Goal: Communication & Community: Answer question/provide support

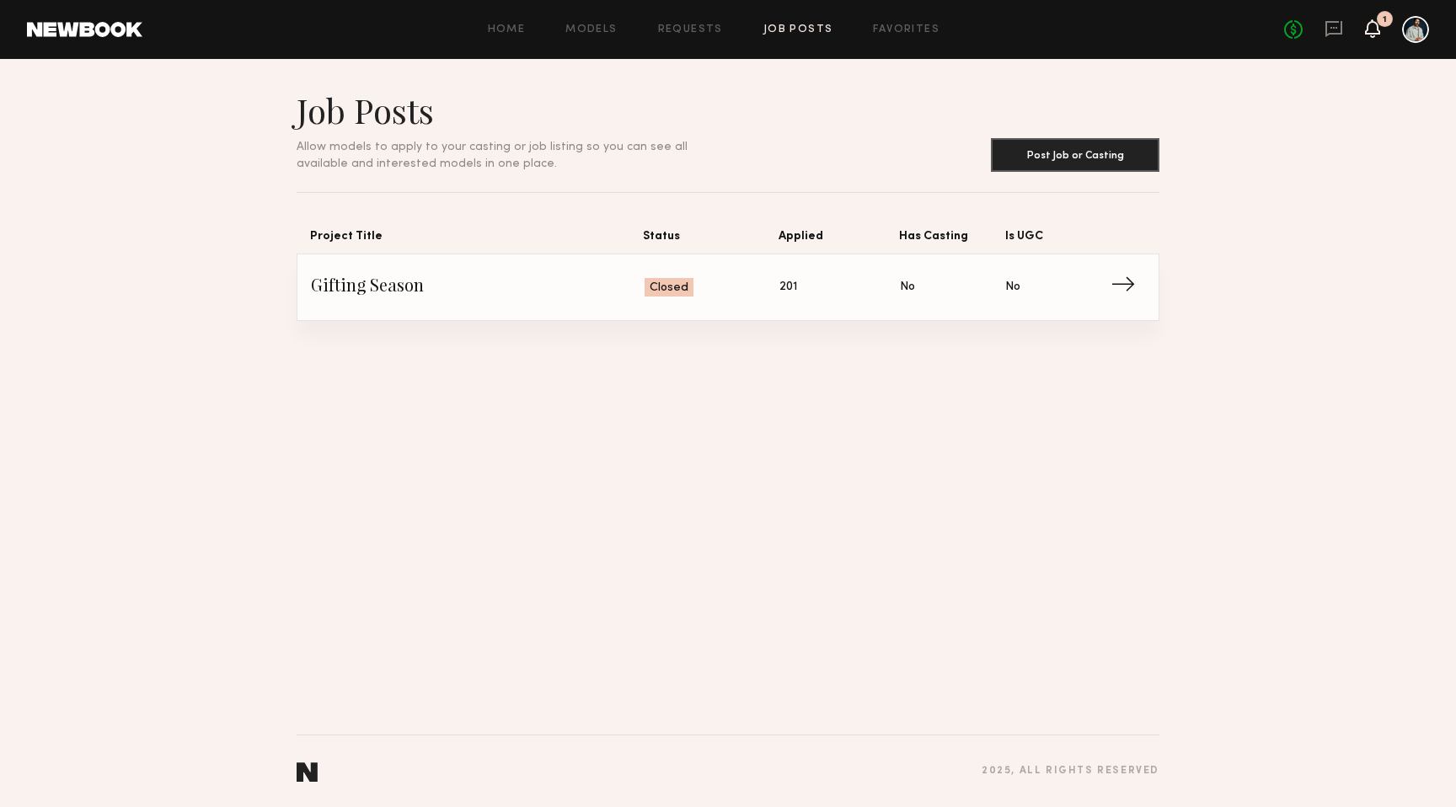
click at [1373, 35] on icon at bounding box center [1372, 36] width 5 height 3
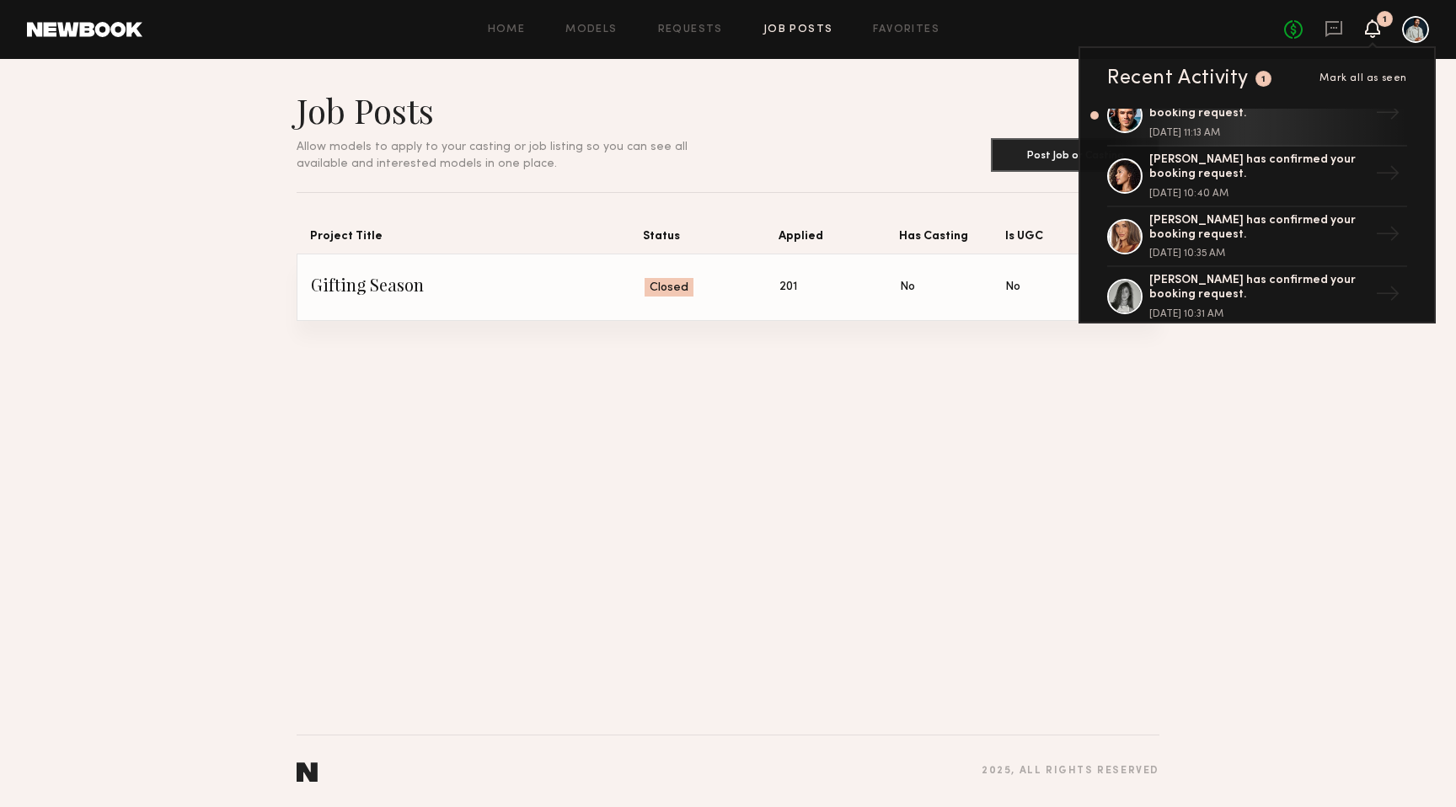
scroll to position [10, 0]
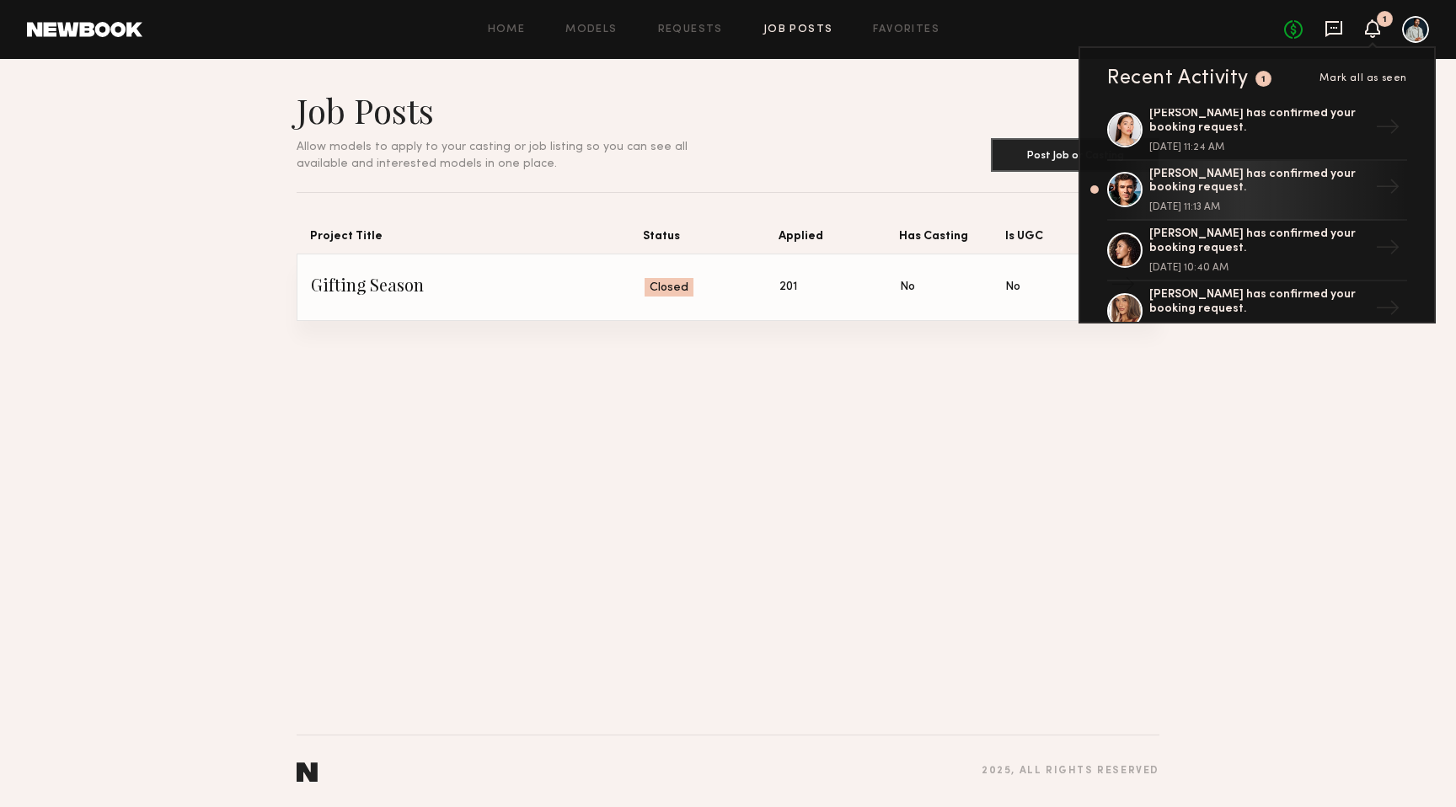
click at [1337, 29] on icon at bounding box center [1334, 28] width 19 height 19
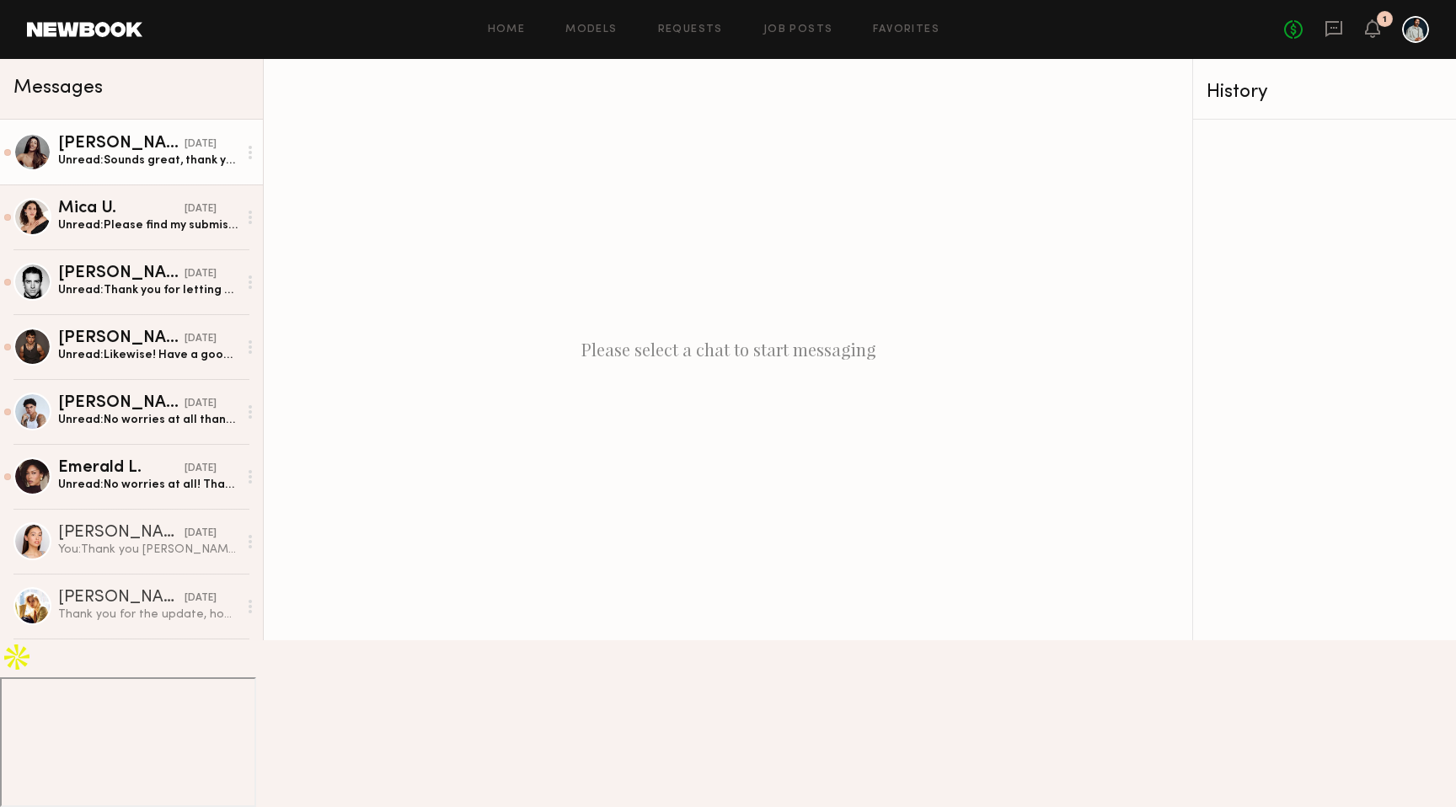
click at [111, 160] on div "Unread: Sounds great, thank you!" at bounding box center [148, 161] width 180 height 16
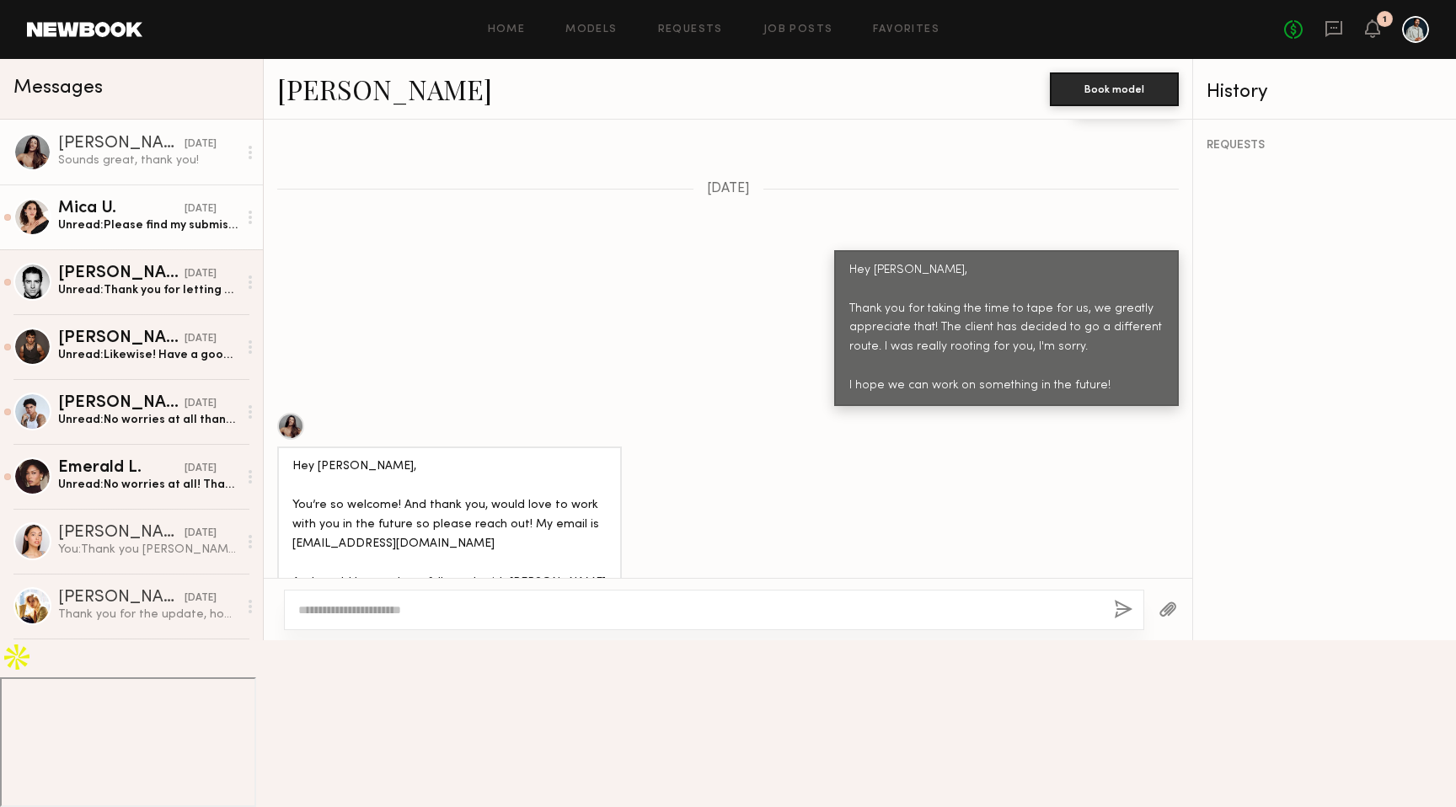
scroll to position [717, 0]
click at [119, 190] on link "Mica U. [DATE] Unread: Please find my submission below. I've included both a su…" at bounding box center [131, 217] width 263 height 65
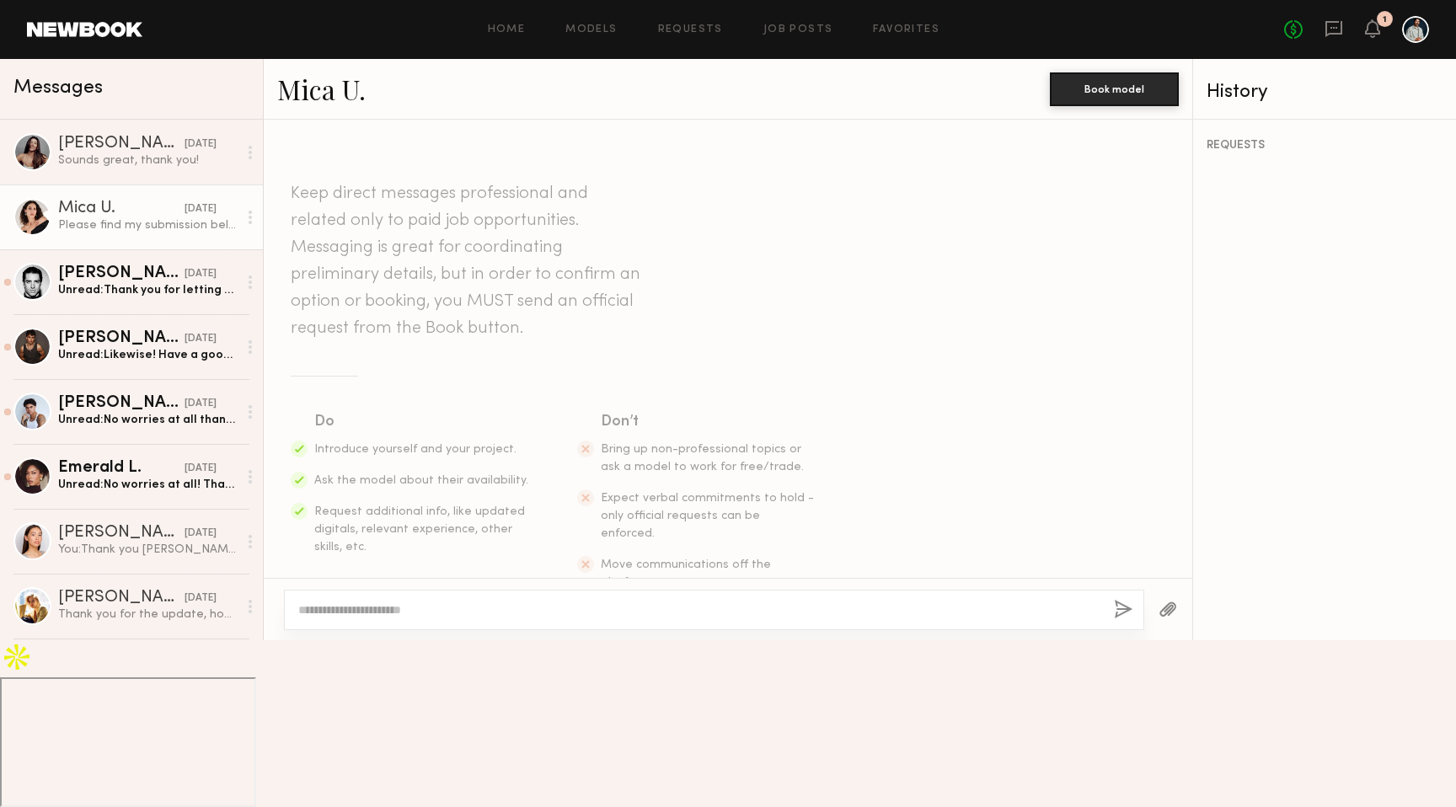
click at [319, 80] on link "Mica U." at bounding box center [321, 89] width 88 height 36
click at [126, 292] on div "Unread: Thank you for letting me know! And yes, would be stoked to work with yo…" at bounding box center [148, 290] width 180 height 16
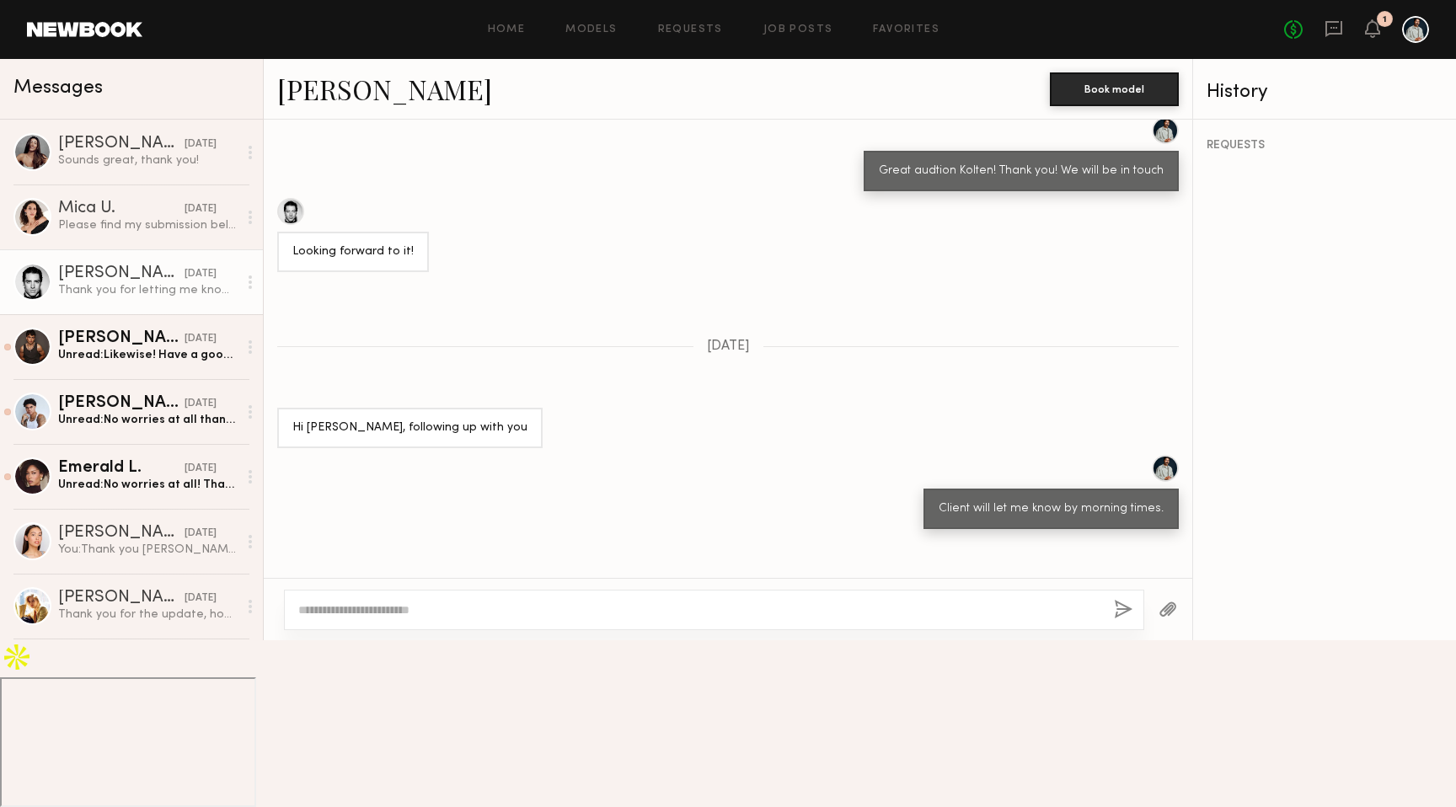
scroll to position [2623, 0]
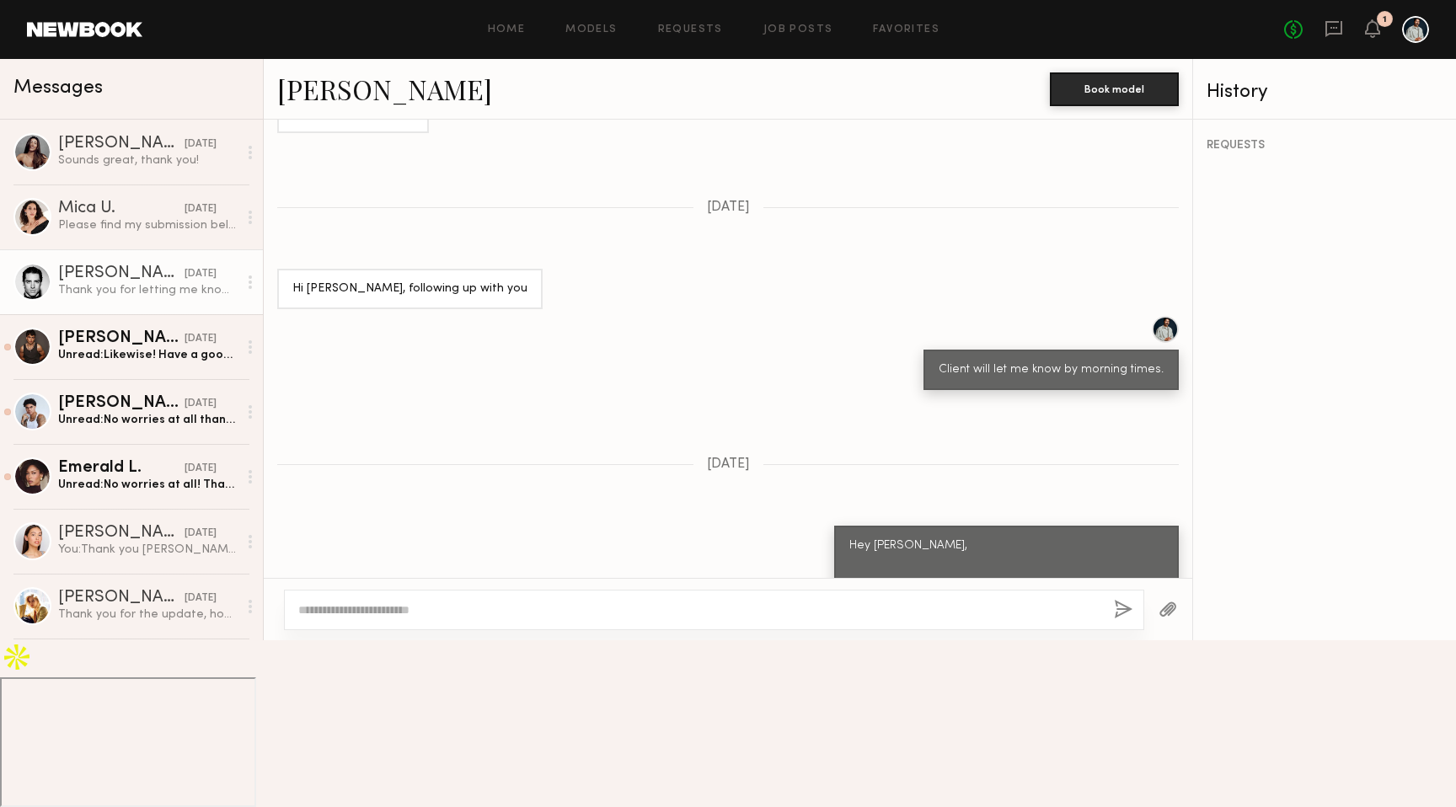
click at [442, 619] on textarea at bounding box center [699, 610] width 802 height 17
type textarea "**********"
click at [1117, 621] on button "button" at bounding box center [1123, 610] width 19 height 21
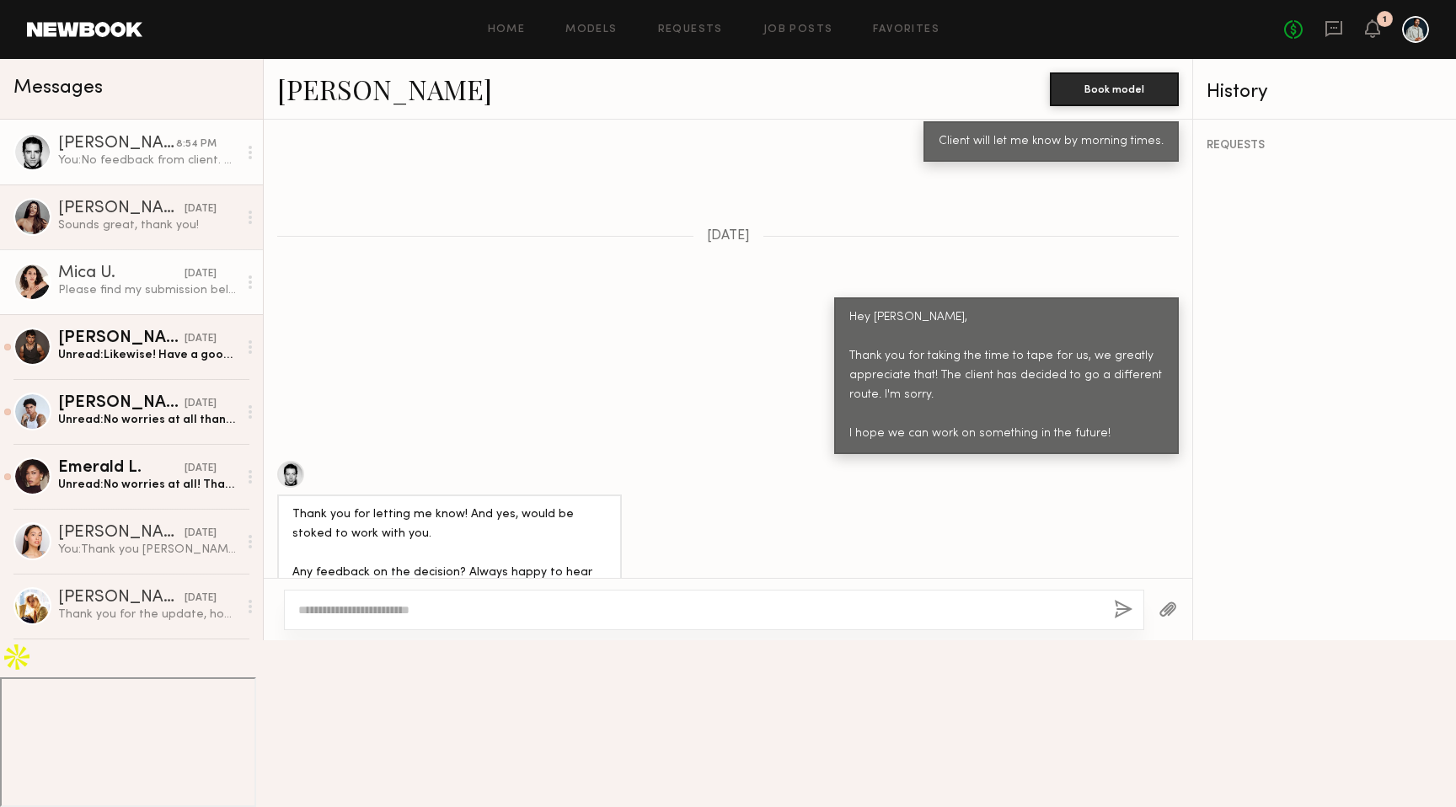
click at [182, 289] on div "Please find my submission below. I've included both a subtle/sweet version and …" at bounding box center [148, 290] width 180 height 16
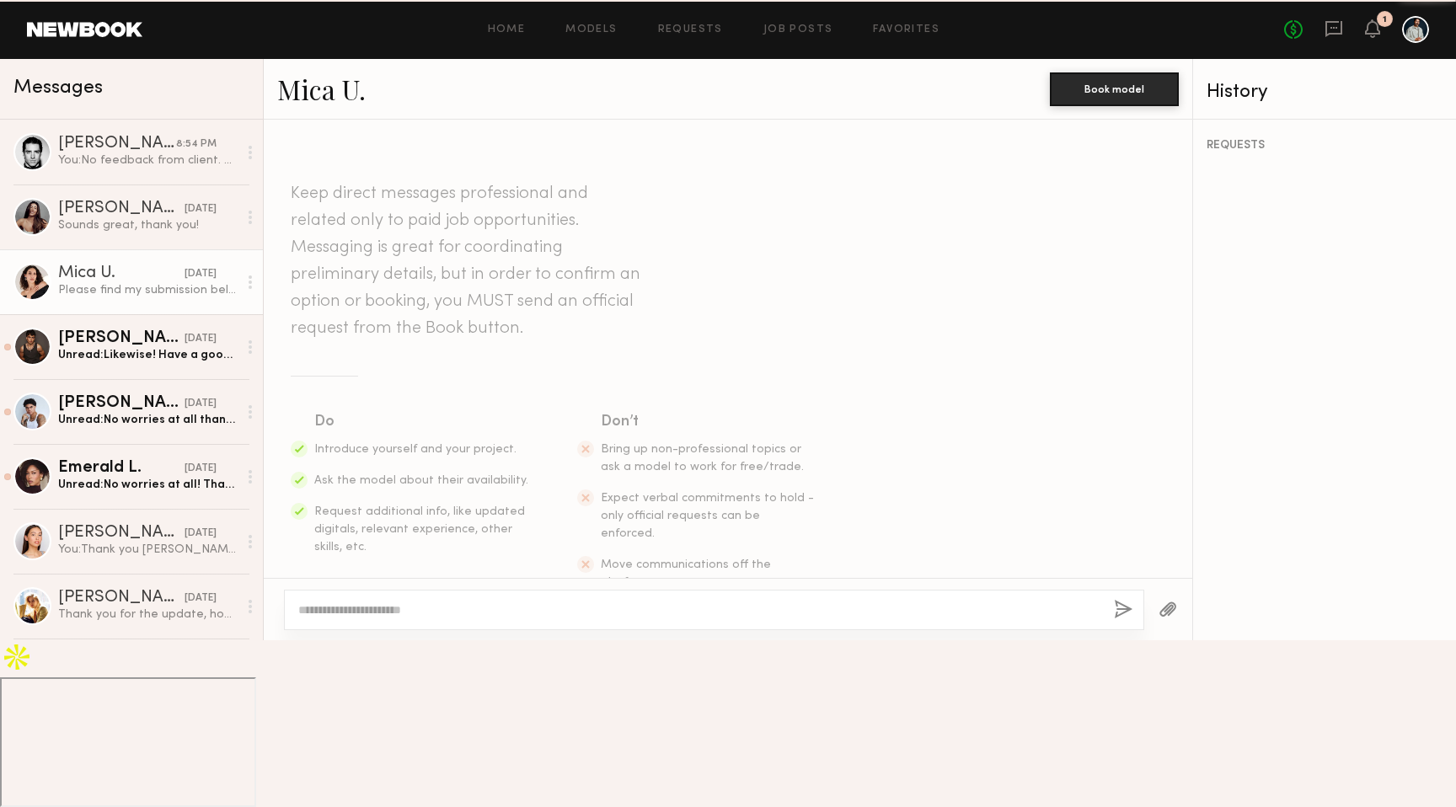
scroll to position [935, 0]
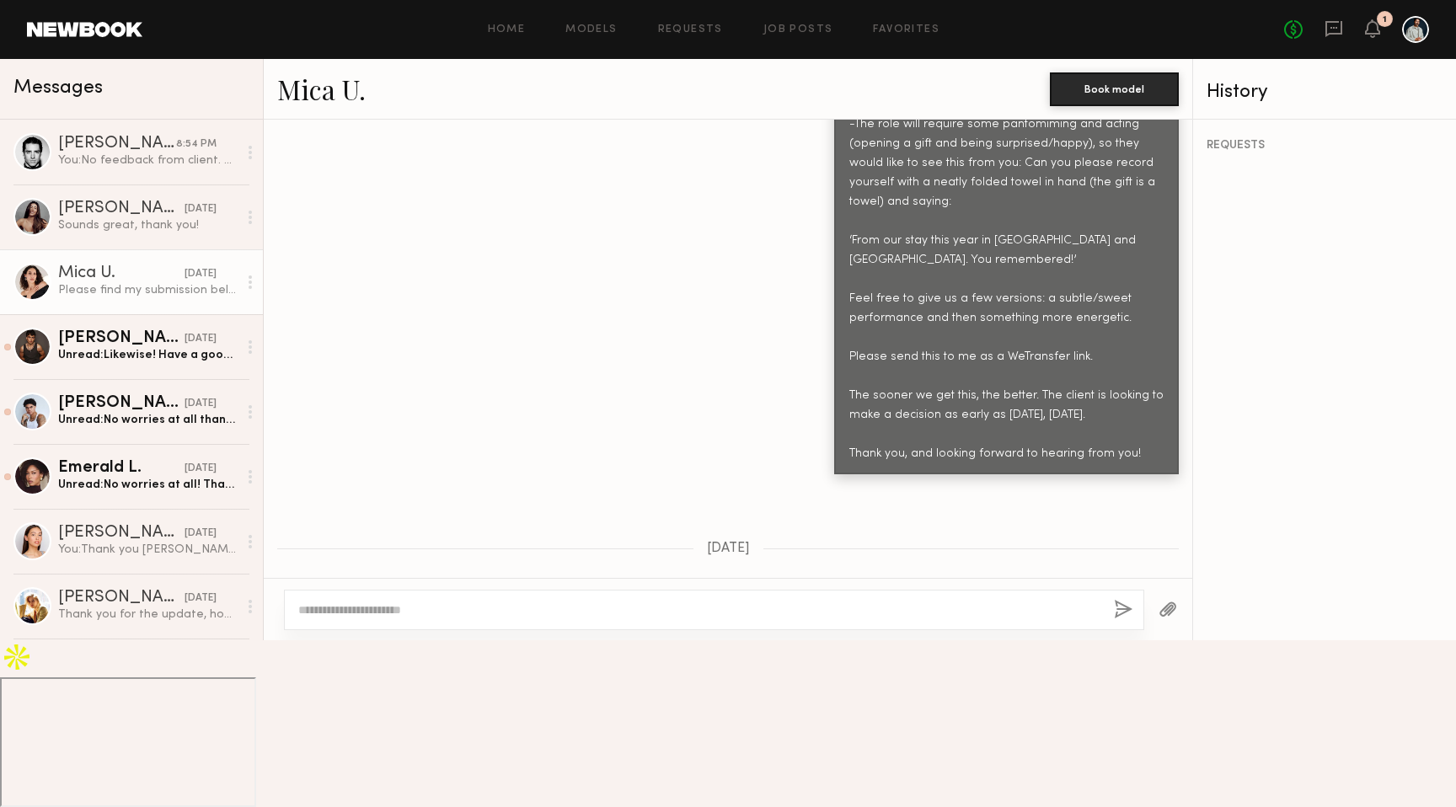
click at [431, 709] on div "Please find my submission below. I've included both a subtle/sweet version and …" at bounding box center [449, 698] width 314 height 155
drag, startPoint x: 378, startPoint y: 708, endPoint x: 540, endPoint y: 726, distance: 162.9
click at [540, 726] on div "Please find my submission below. I've included both a subtle/sweet version and …" at bounding box center [449, 698] width 345 height 176
copy div "[URL][DOMAIN_NAME]"
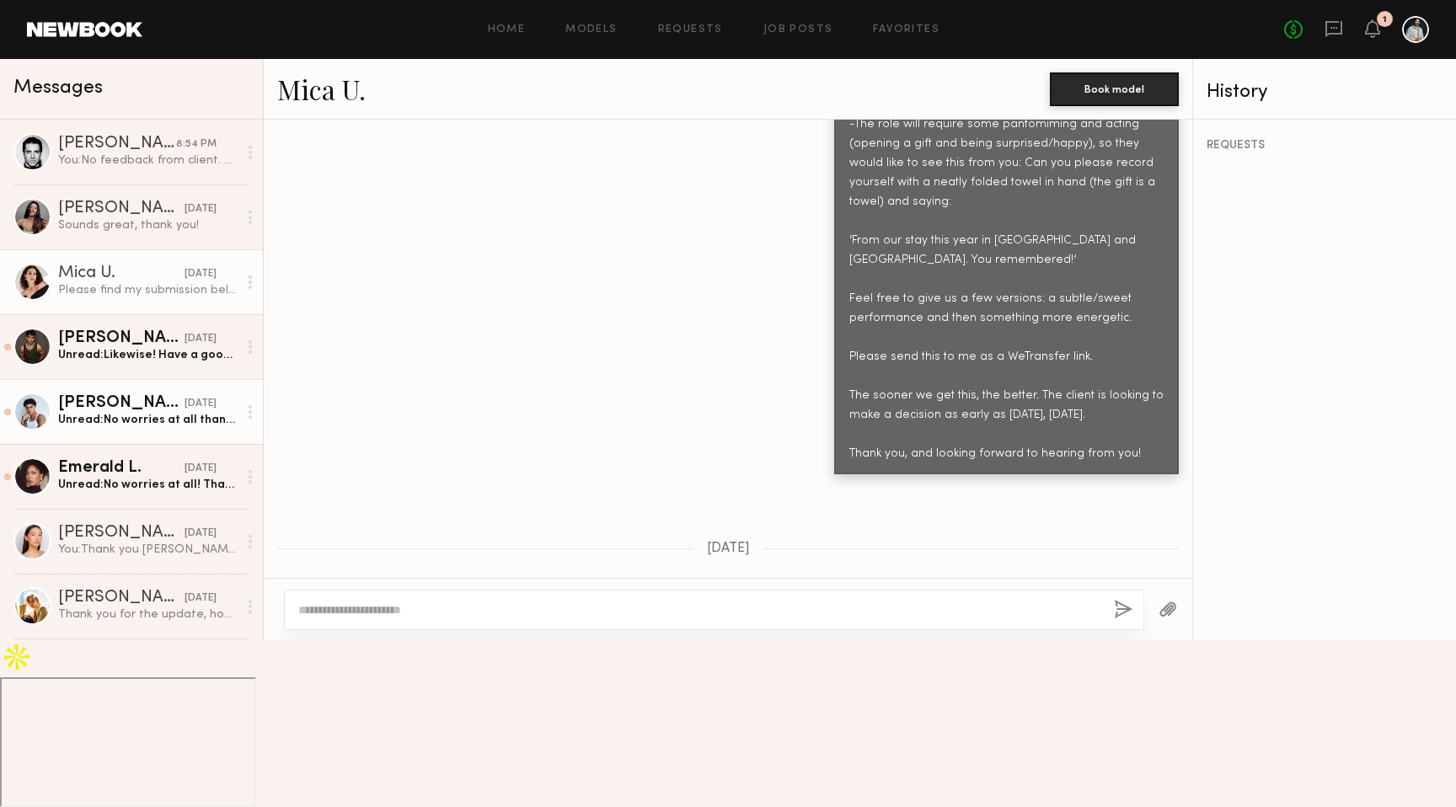
click at [141, 402] on div "[PERSON_NAME]" at bounding box center [121, 403] width 126 height 17
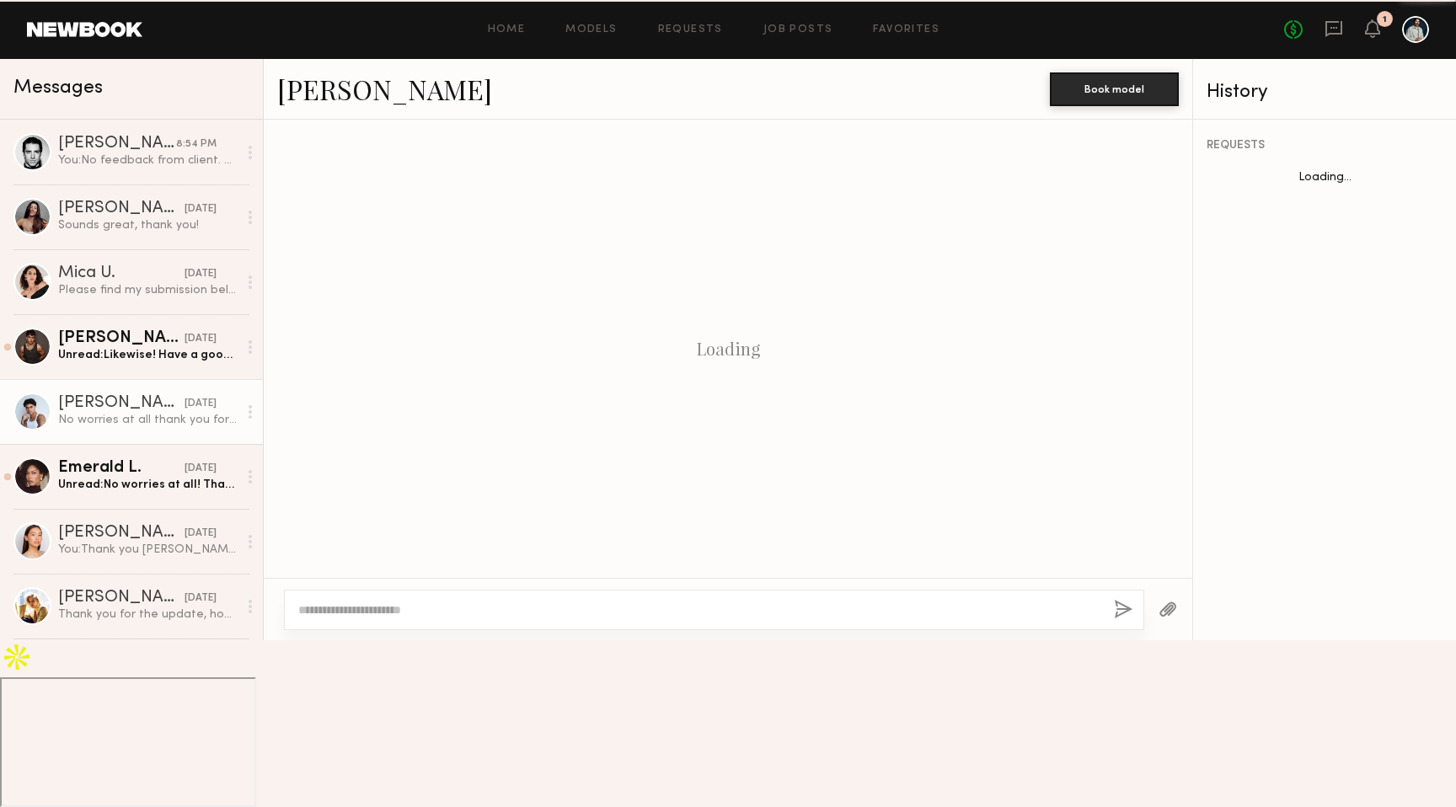
scroll to position [1616, 0]
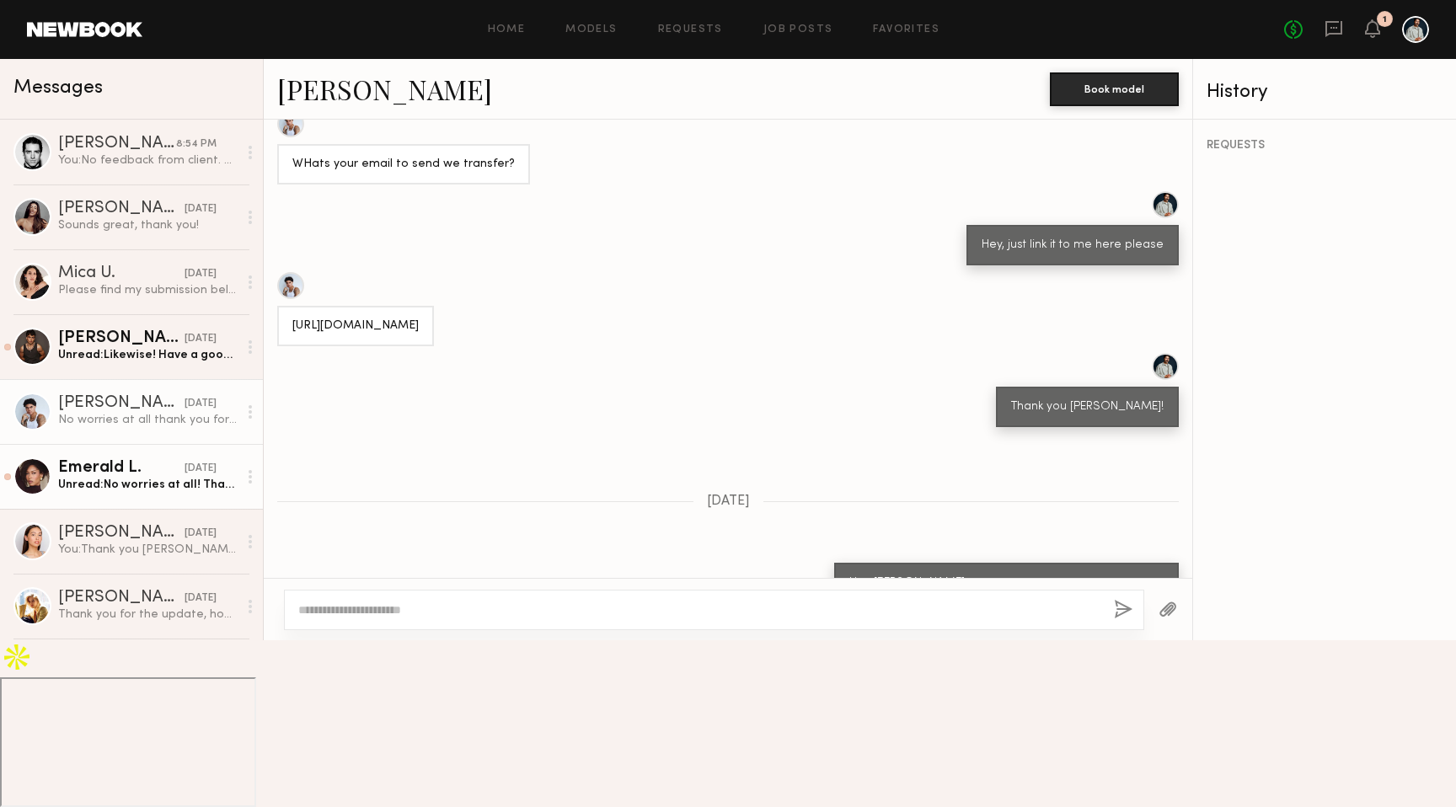
click at [145, 469] on div "Emerald L." at bounding box center [121, 468] width 126 height 17
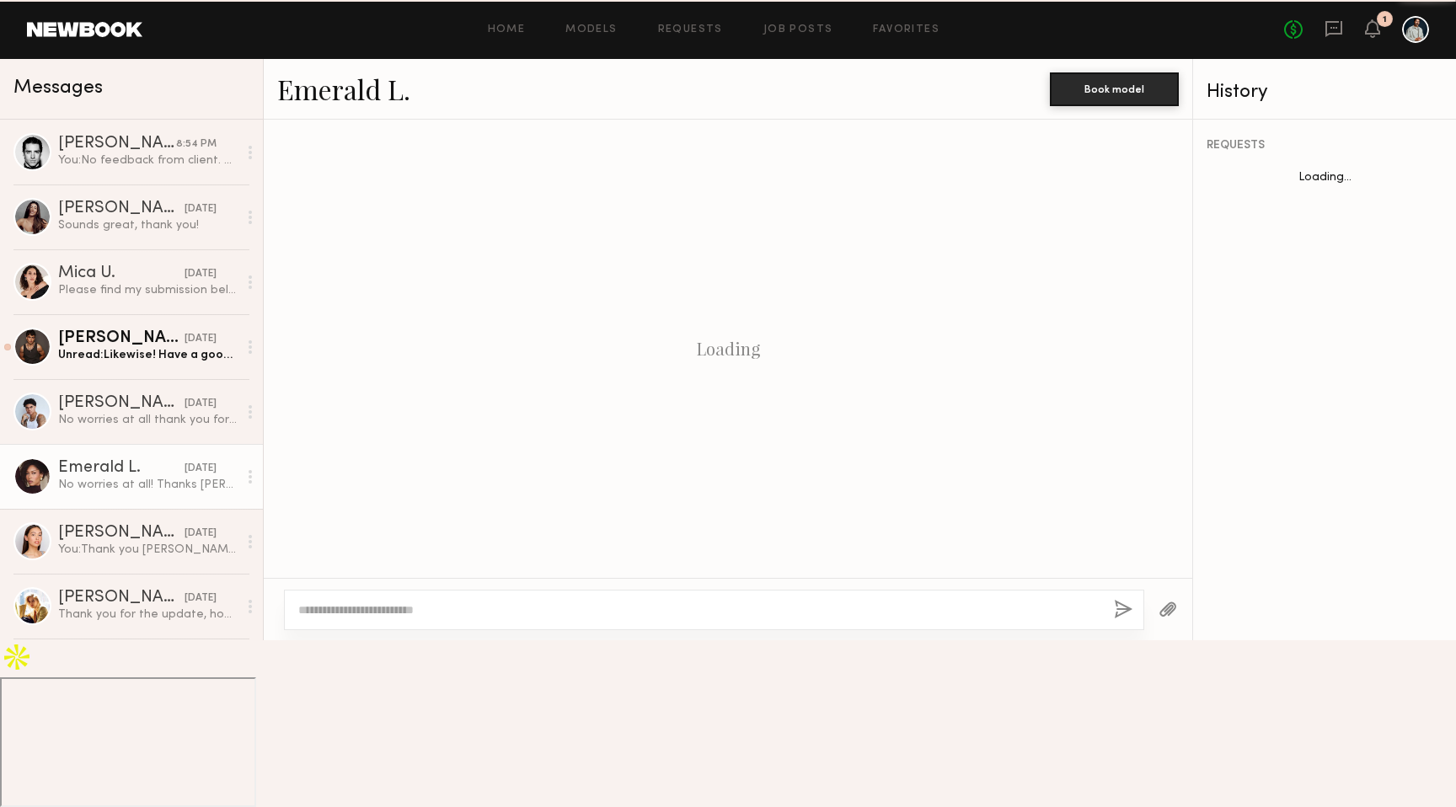
scroll to position [1501, 0]
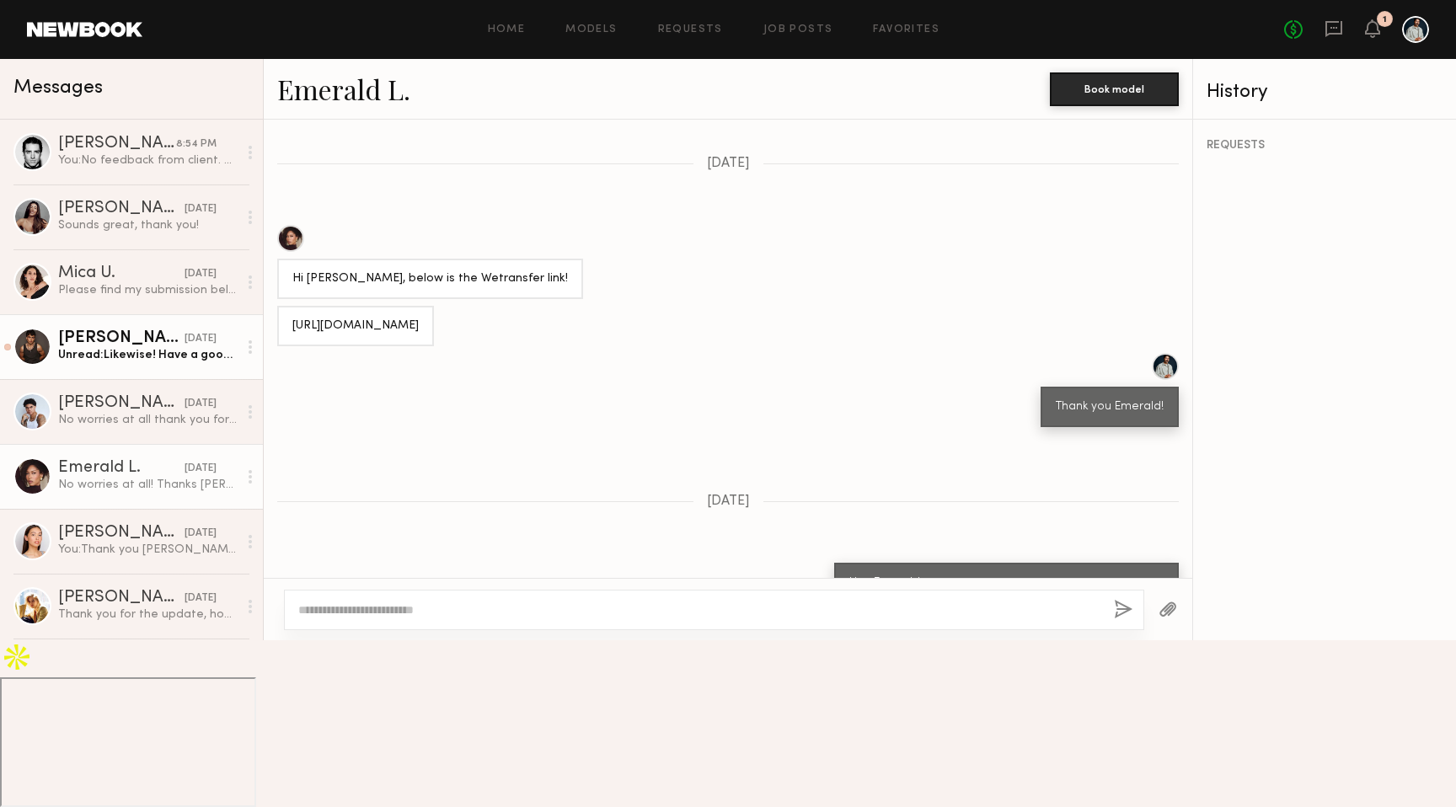
click at [174, 358] on div "Unread: Likewise! Have a good doy" at bounding box center [148, 355] width 180 height 16
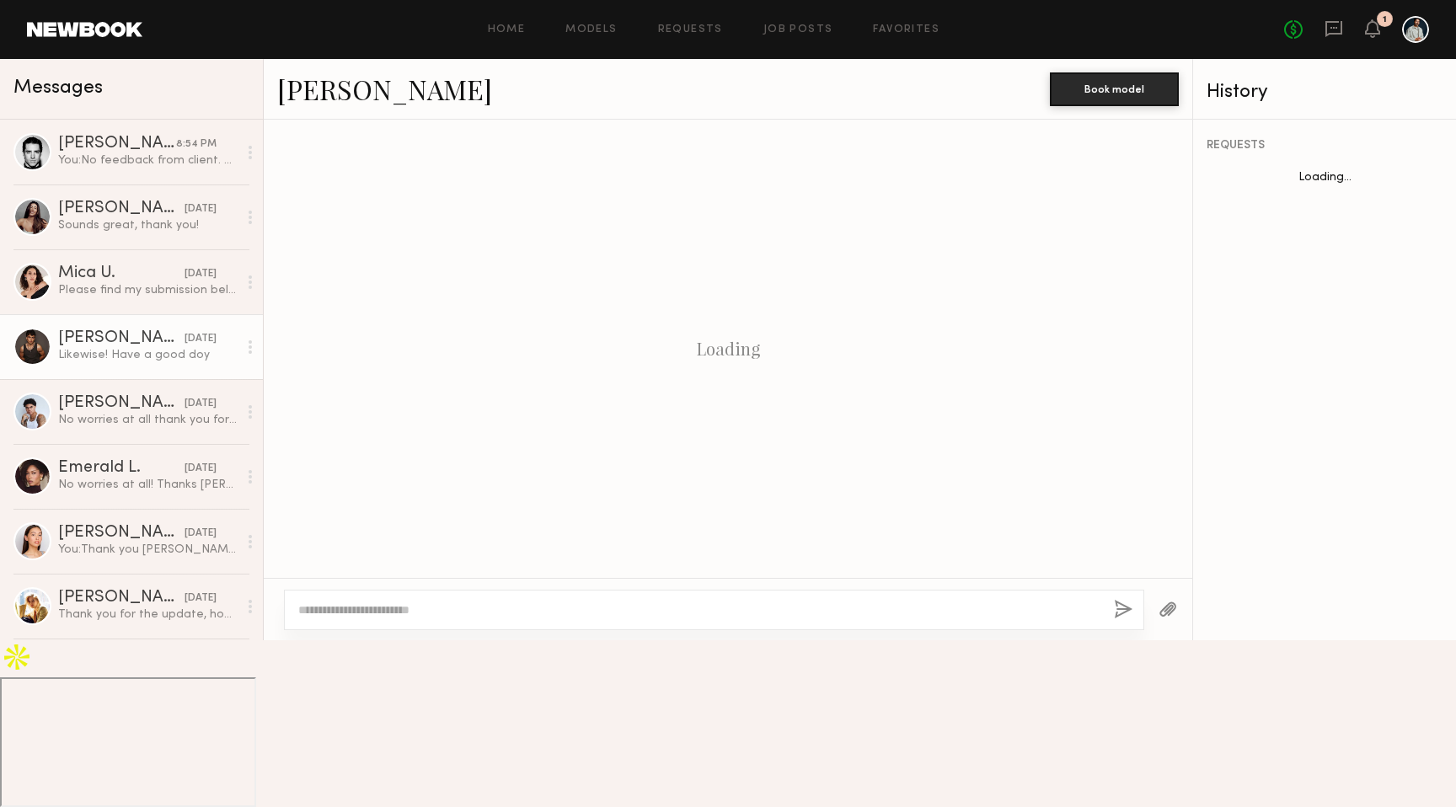
scroll to position [514, 0]
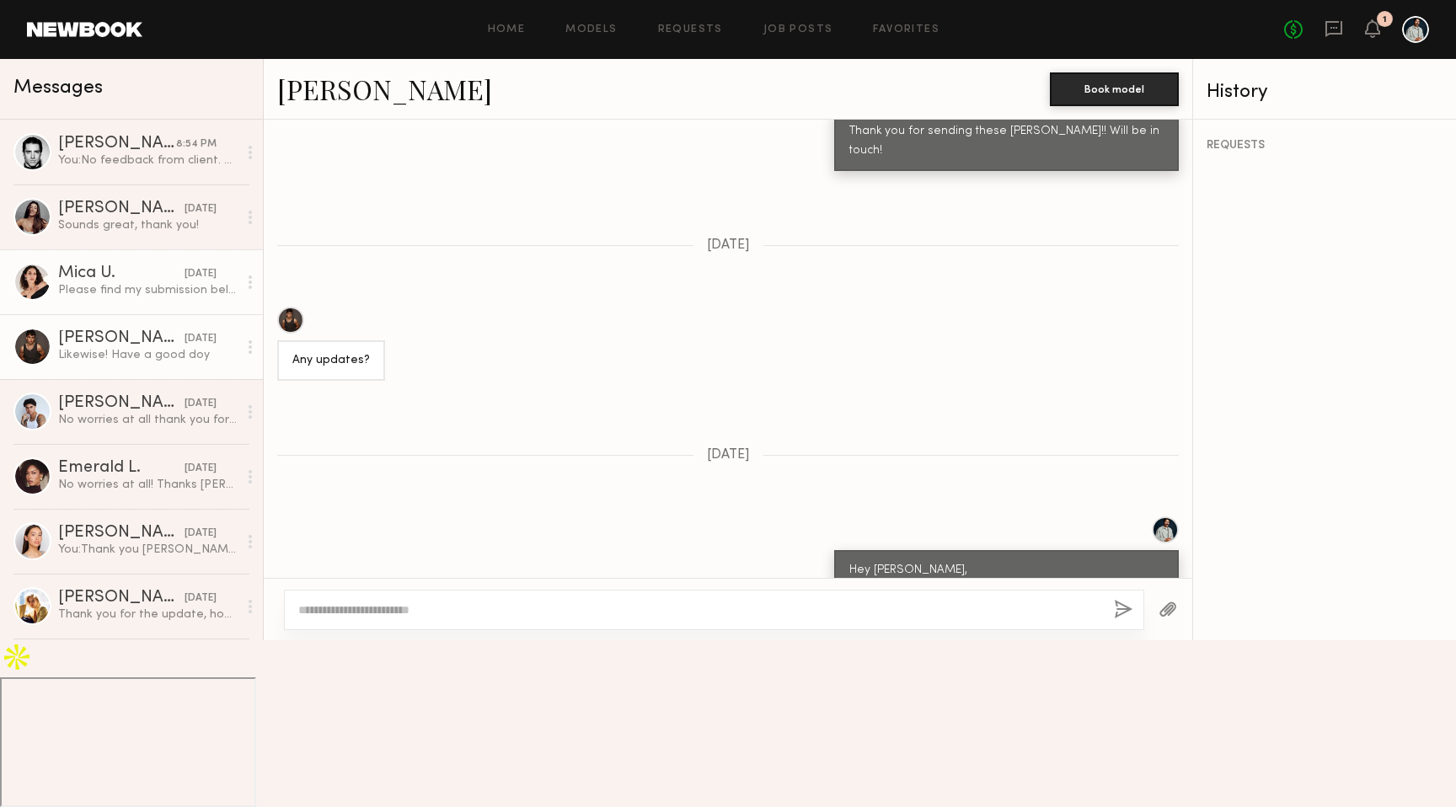
click at [125, 281] on div "Mica U." at bounding box center [121, 273] width 126 height 17
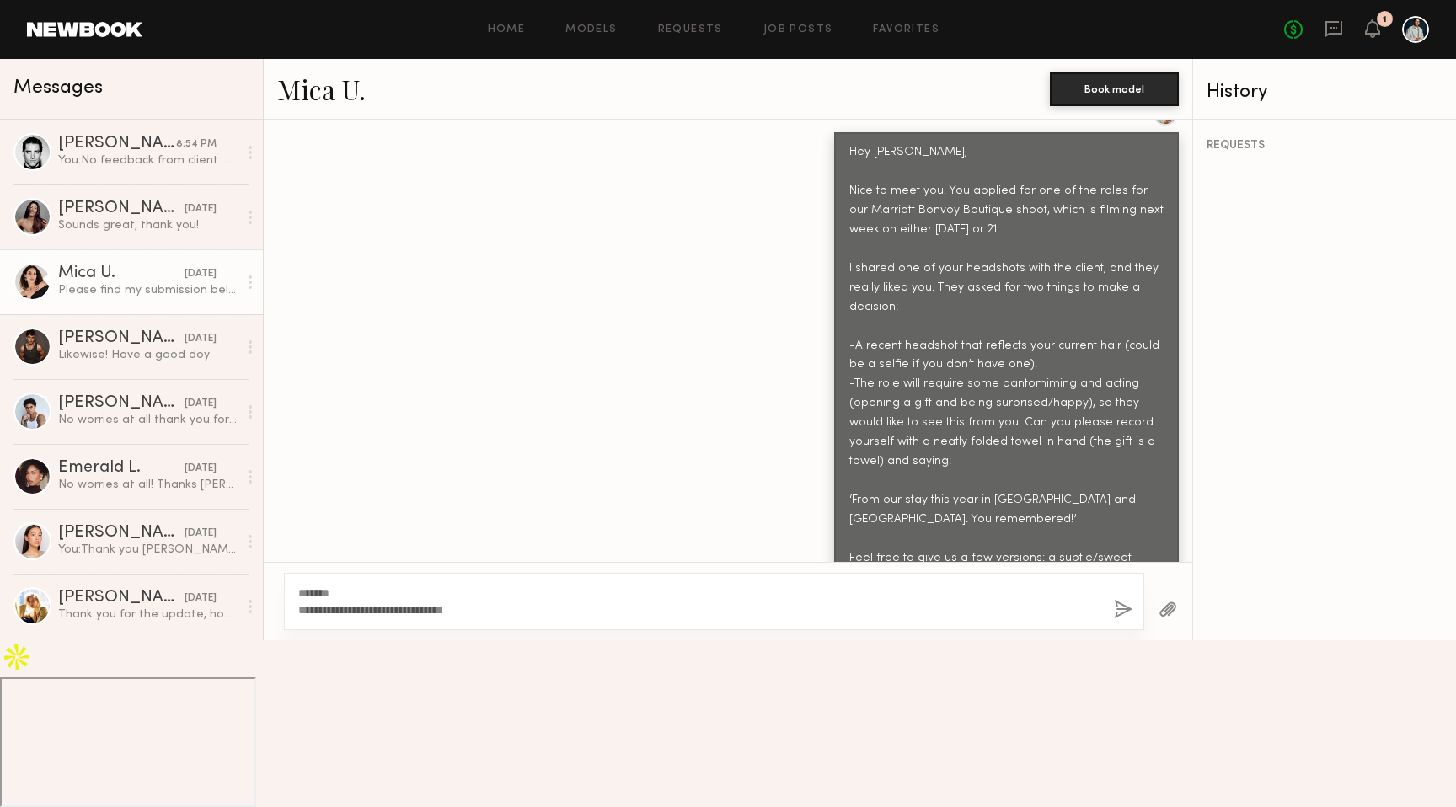
scroll to position [951, 0]
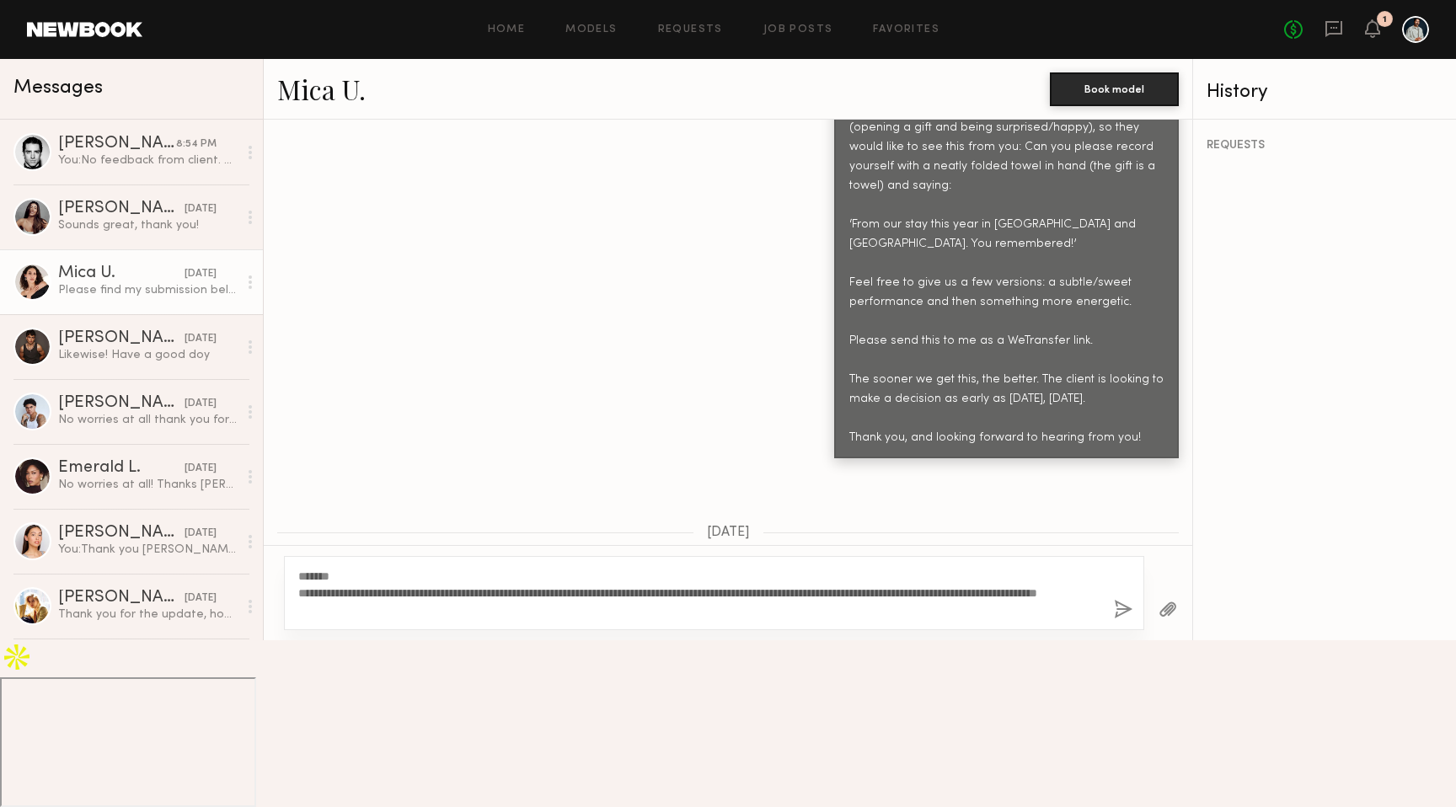
type textarea "**********"
click at [1123, 621] on button "button" at bounding box center [1123, 610] width 19 height 21
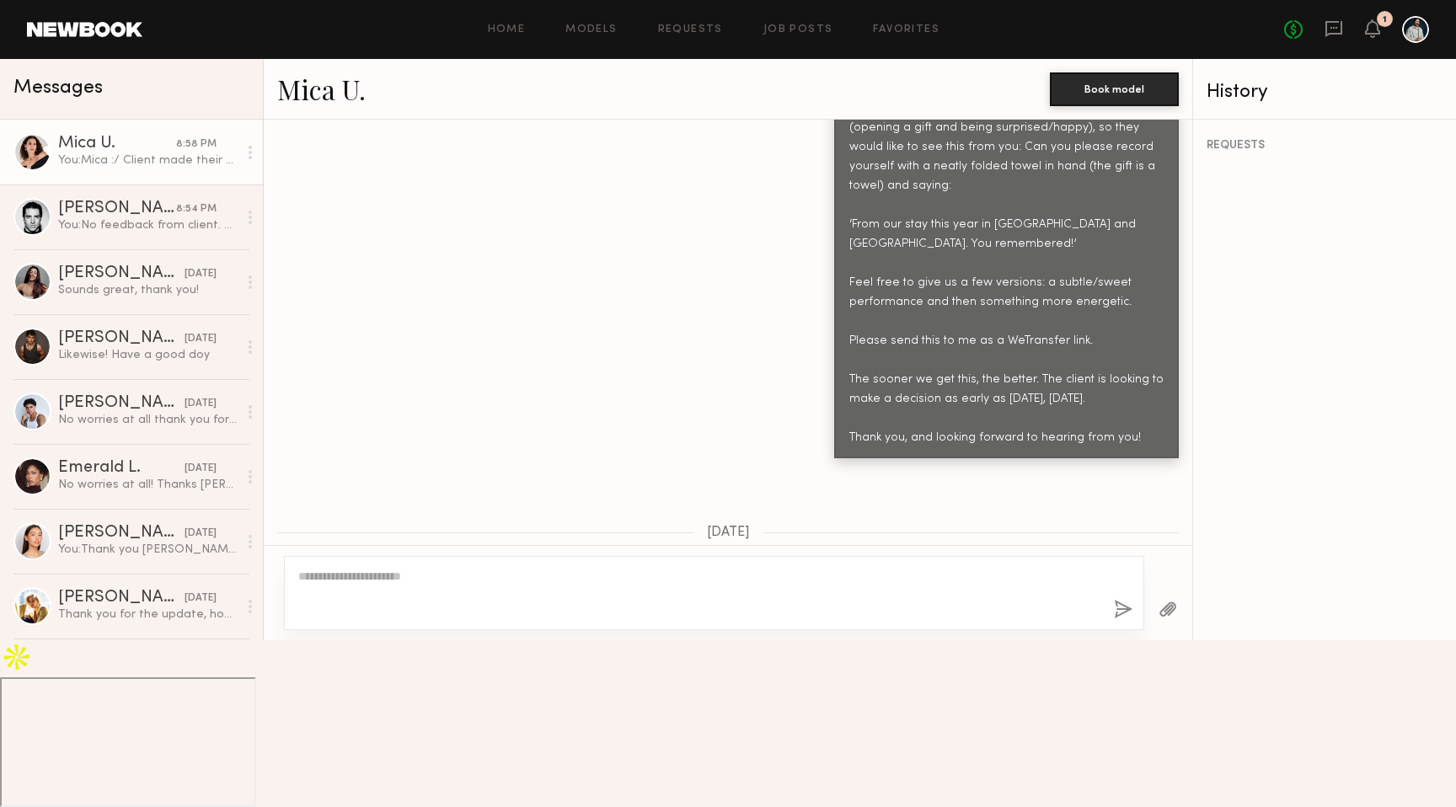
scroll to position [1203, 0]
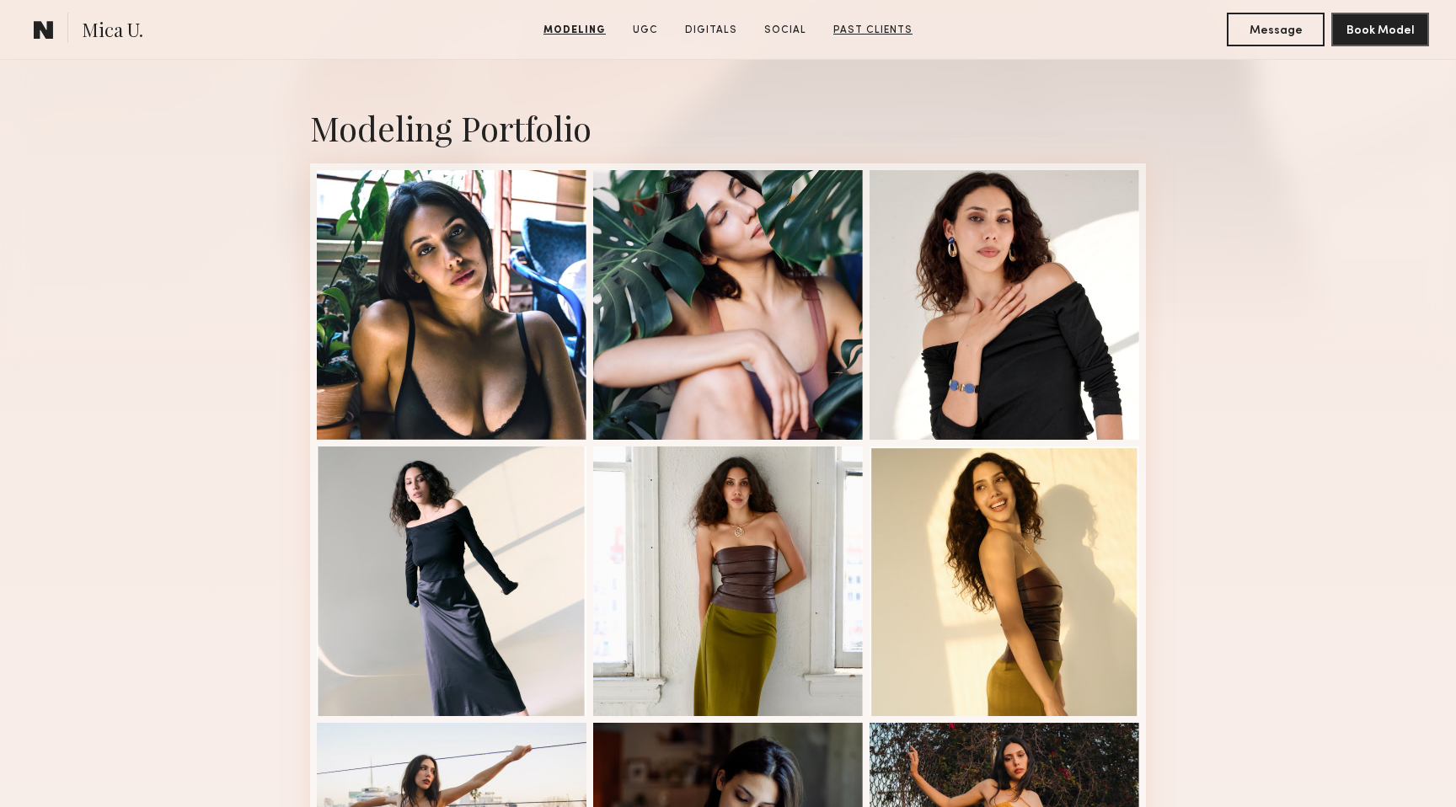
scroll to position [337, 0]
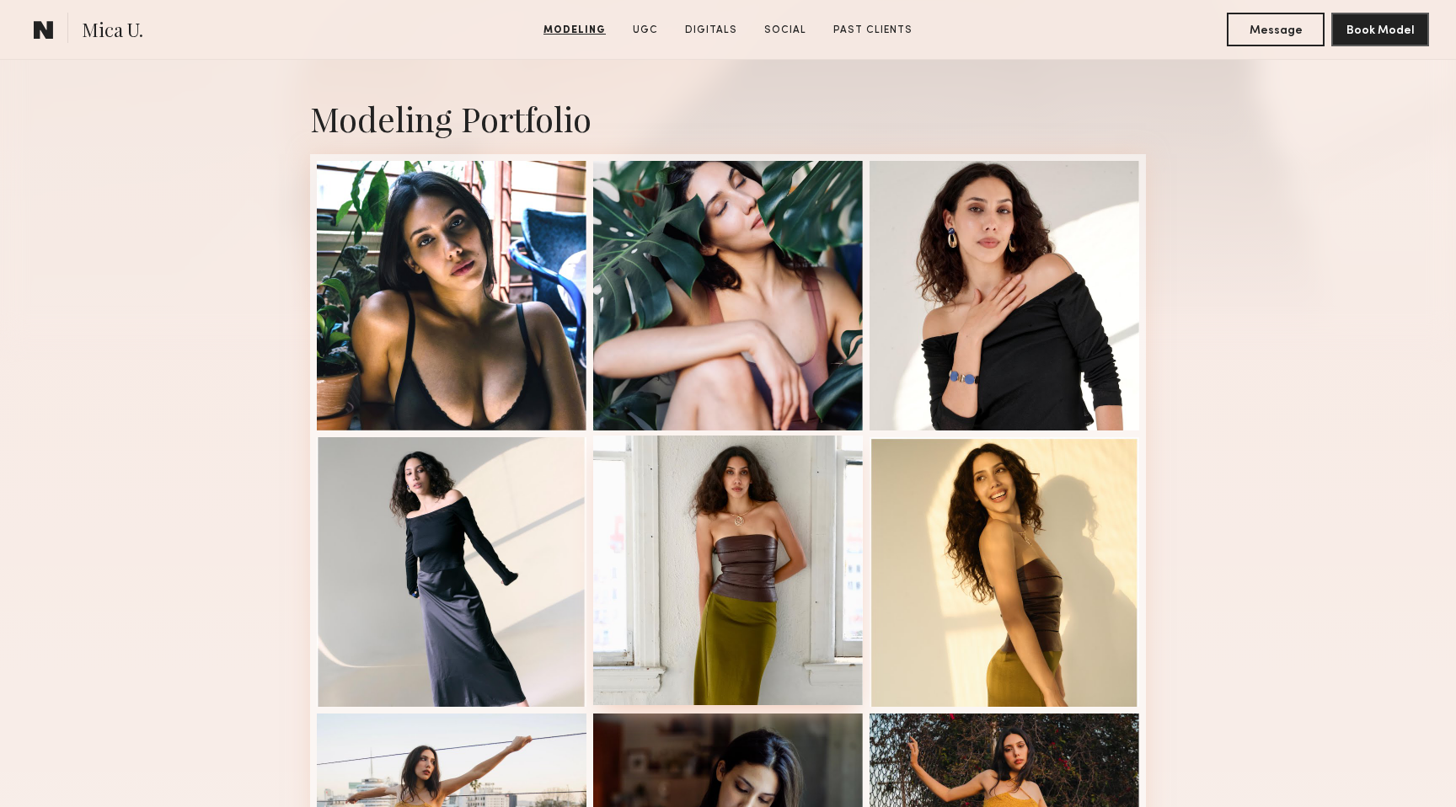
click at [770, 521] on div at bounding box center [728, 571] width 270 height 270
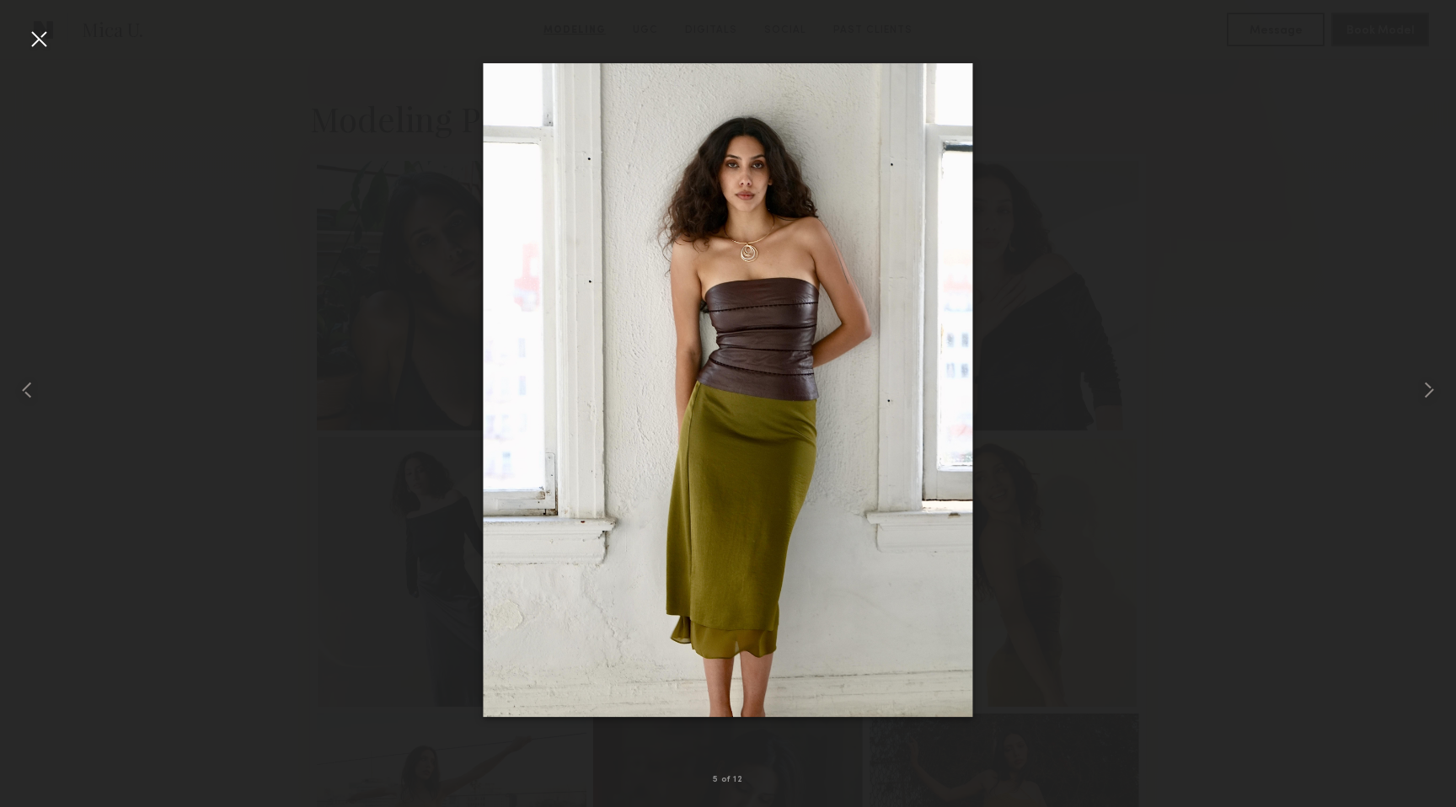
click at [1106, 180] on div at bounding box center [728, 390] width 1456 height 726
click at [53, 45] on div at bounding box center [29, 390] width 58 height 726
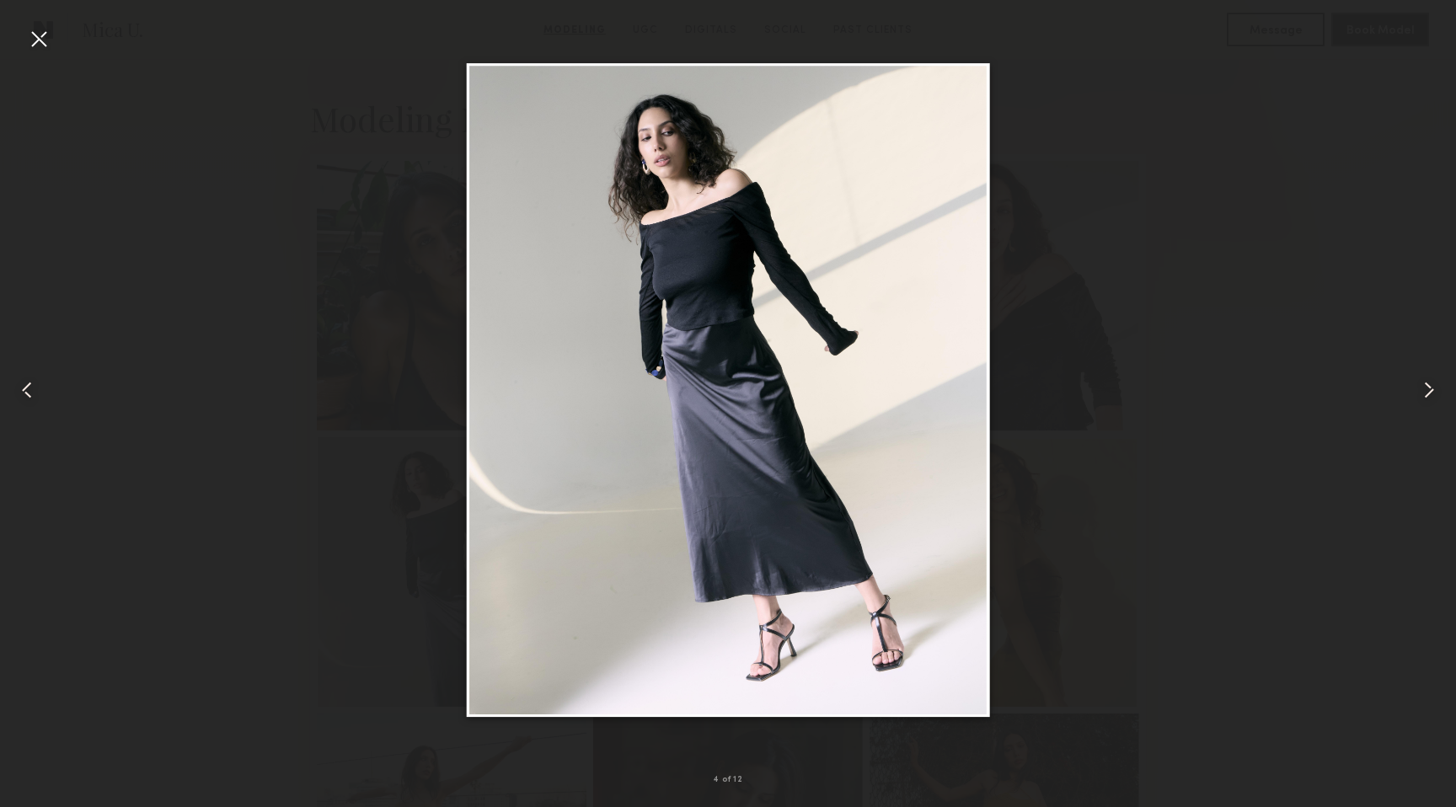
click at [32, 30] on div at bounding box center [38, 38] width 27 height 27
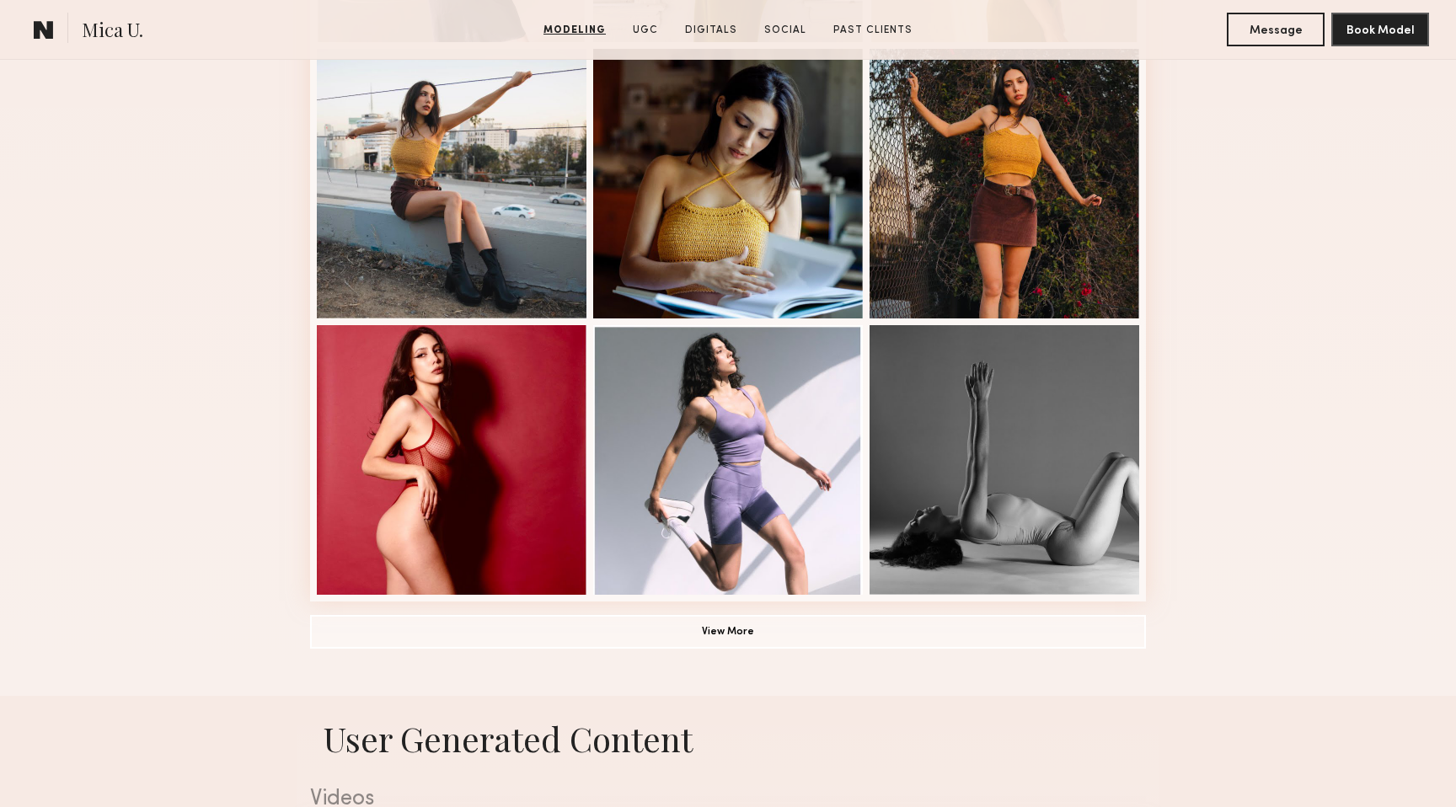
scroll to position [1001, 0]
click at [473, 469] on div at bounding box center [452, 459] width 270 height 270
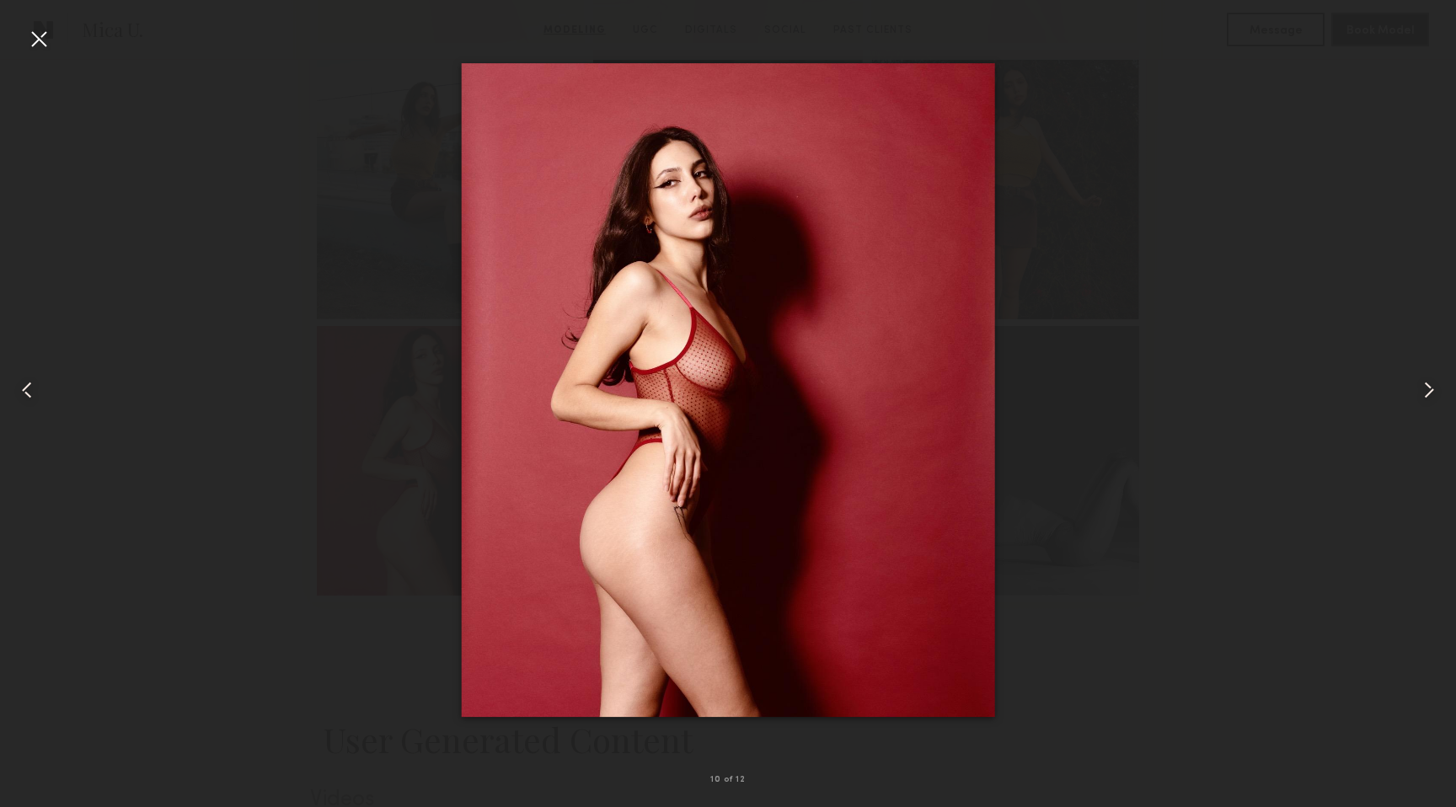
click at [46, 40] on div at bounding box center [38, 38] width 27 height 27
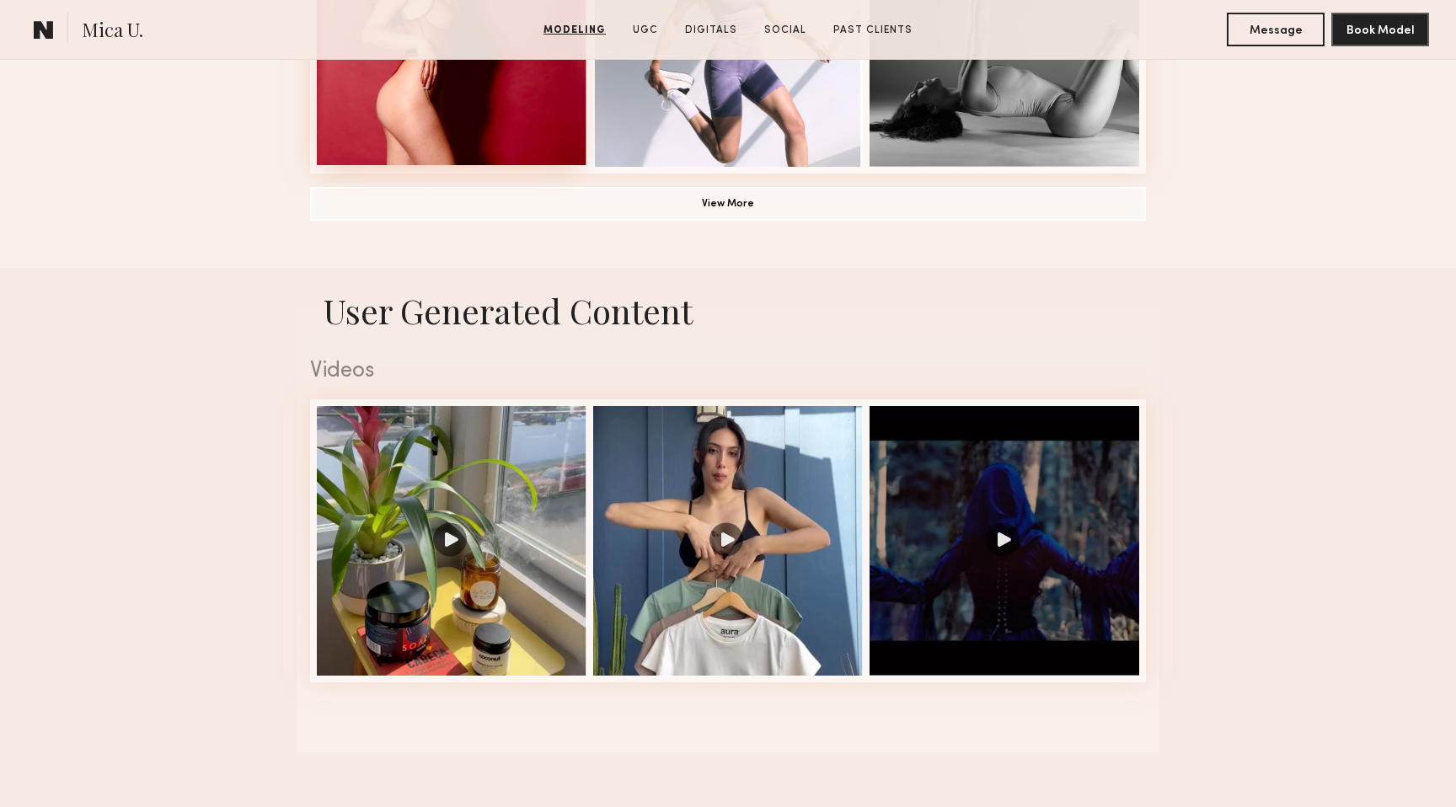
scroll to position [1715, 0]
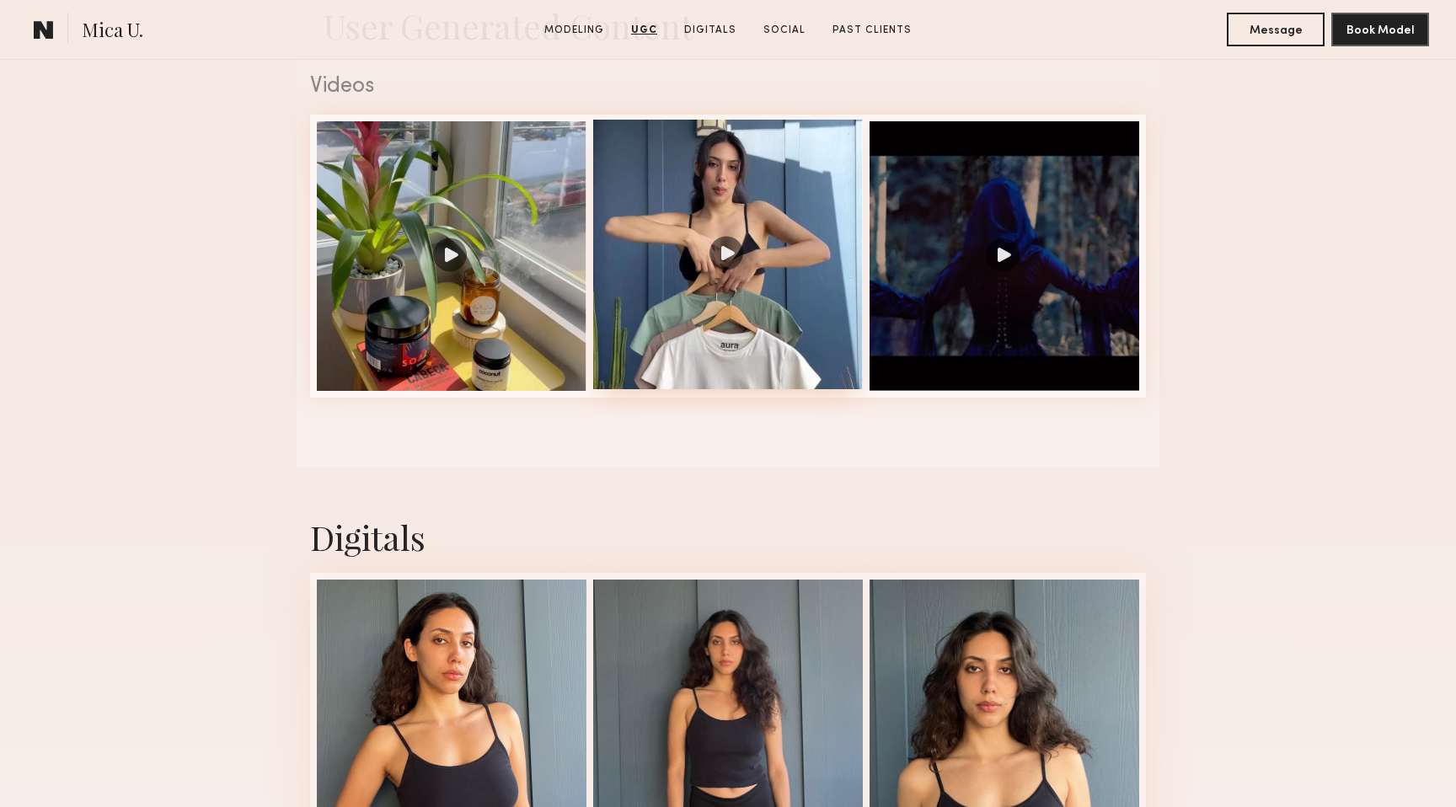
click at [787, 335] on div at bounding box center [728, 255] width 270 height 270
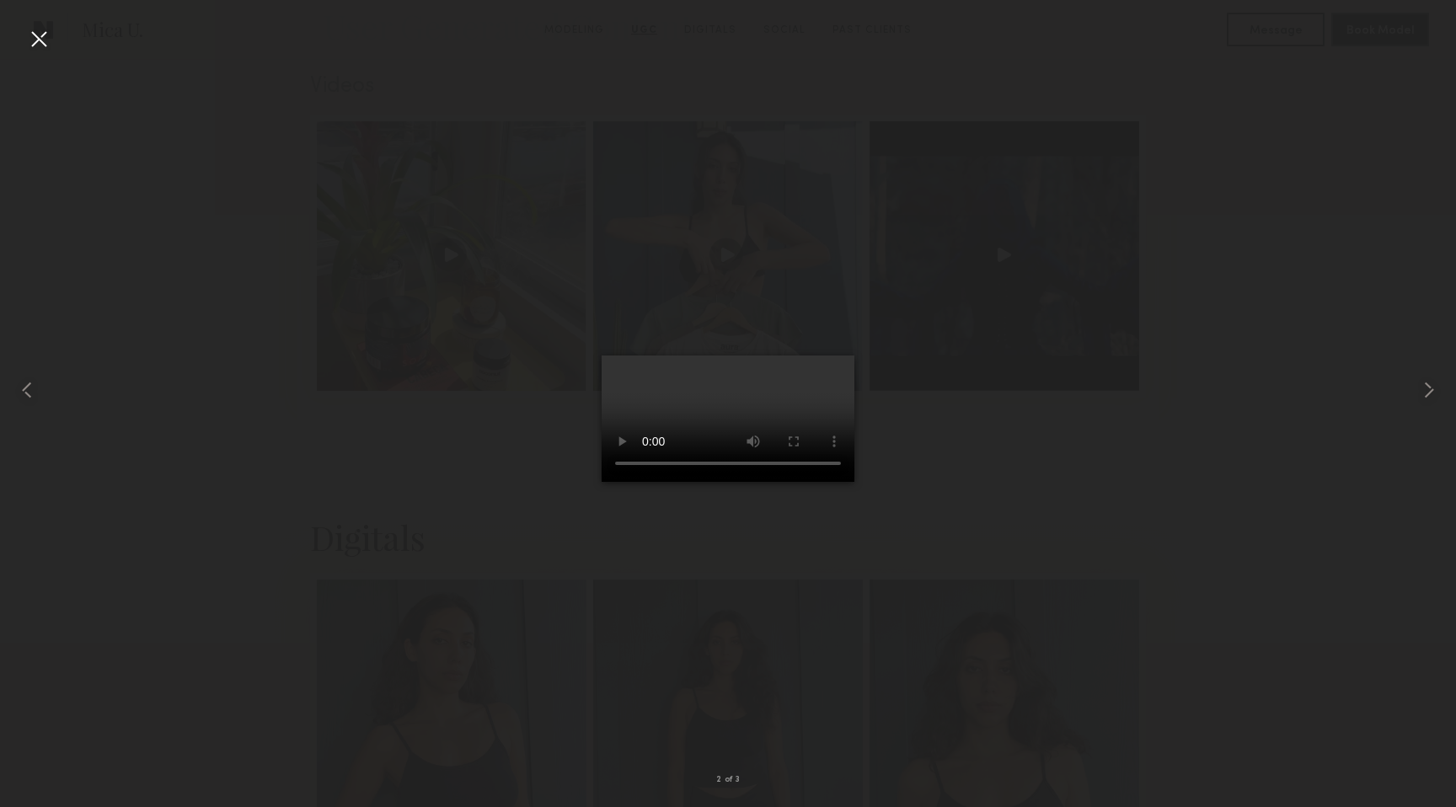
click at [1206, 636] on div at bounding box center [728, 390] width 1456 height 726
click at [10, 33] on div at bounding box center [29, 390] width 58 height 726
click at [62, 41] on div at bounding box center [728, 390] width 1456 height 726
click at [56, 40] on div at bounding box center [29, 390] width 58 height 726
click at [44, 44] on div at bounding box center [38, 38] width 27 height 27
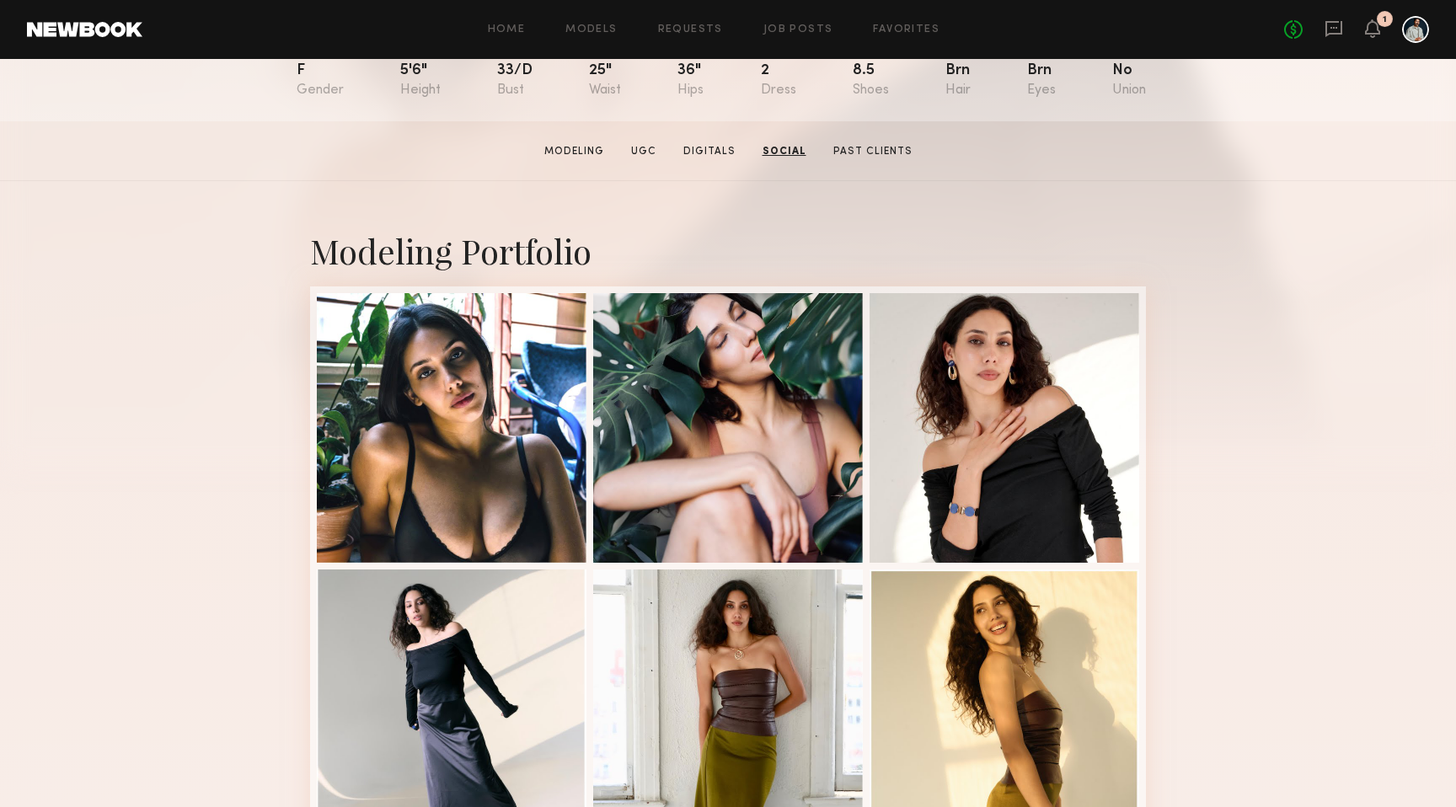
scroll to position [0, 0]
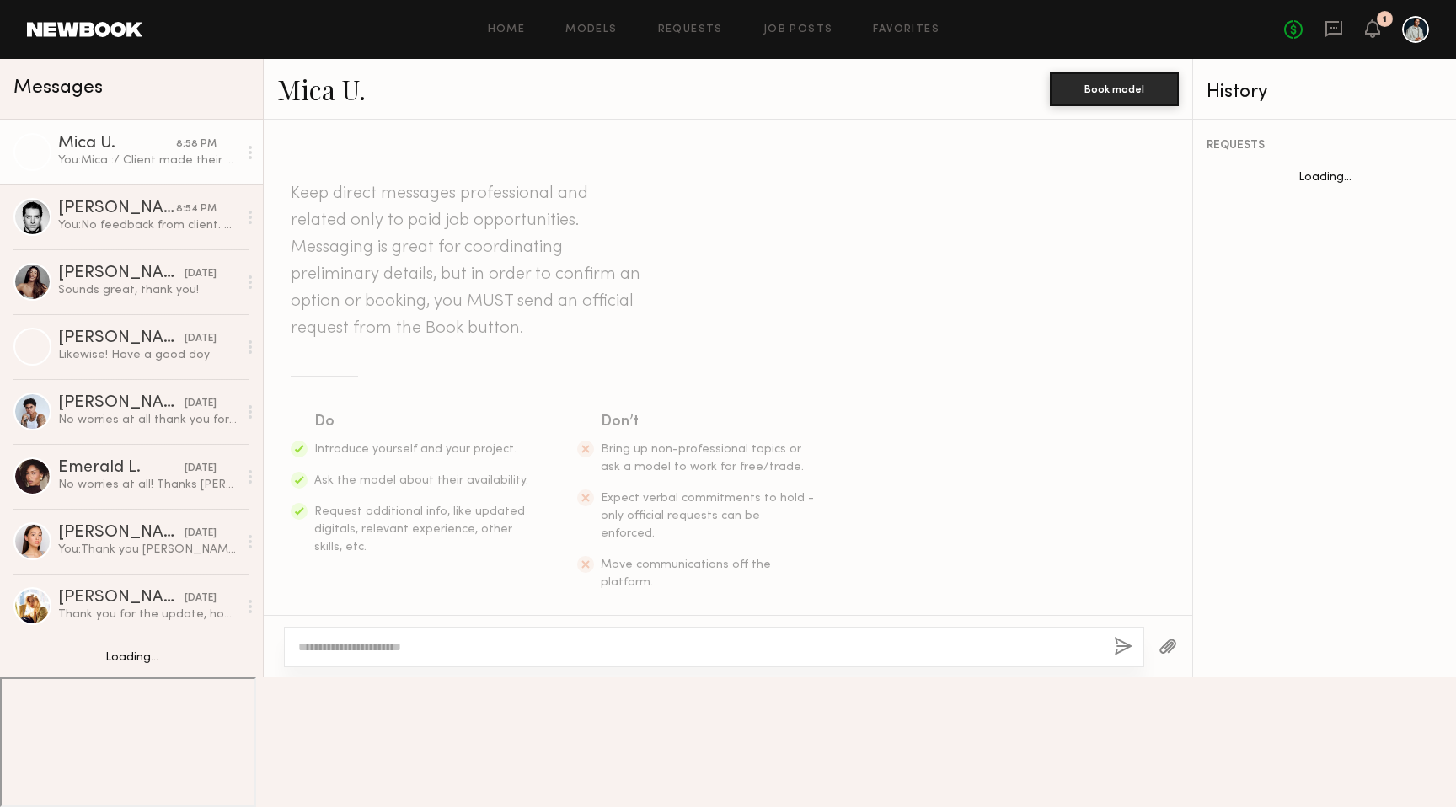
scroll to position [1075, 0]
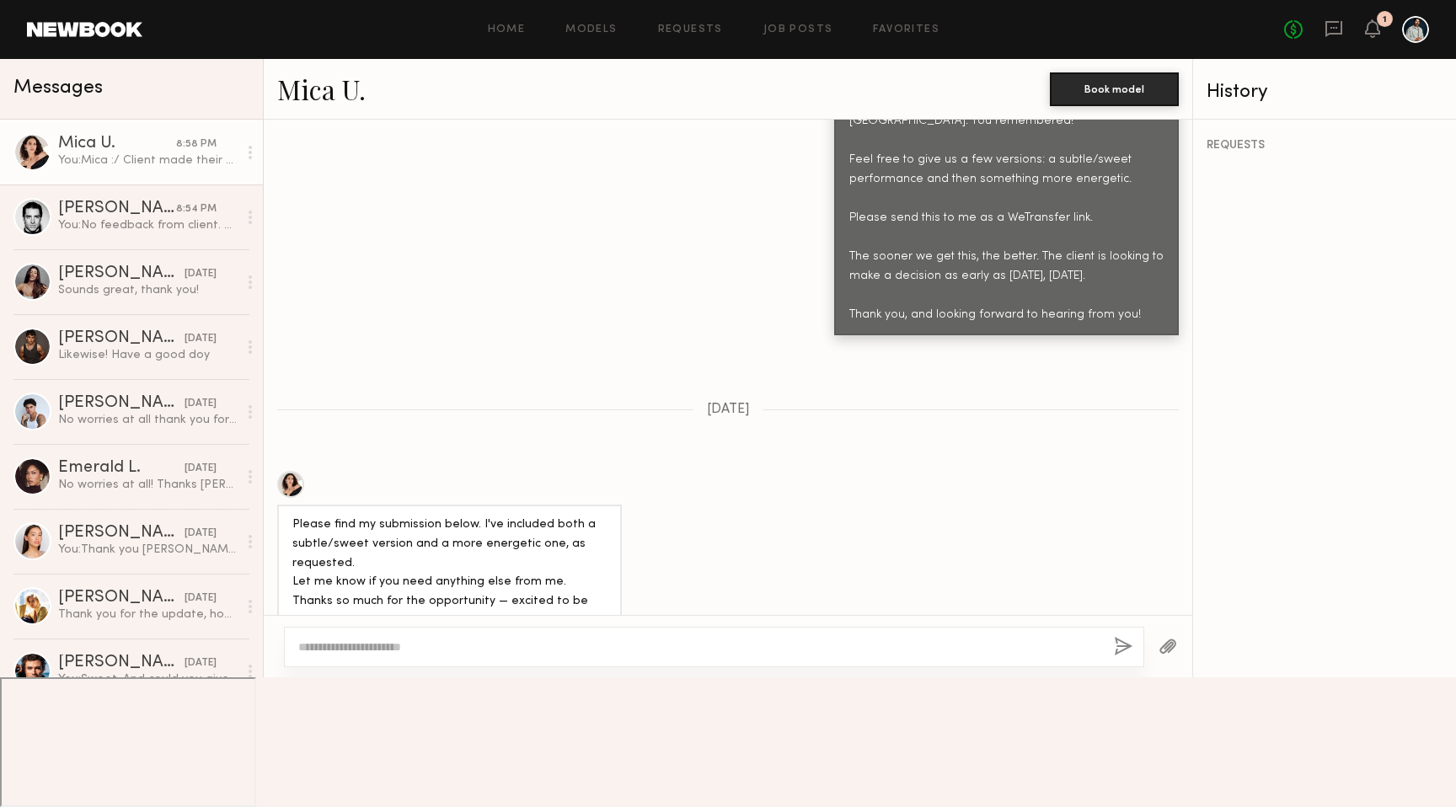
click at [1377, 39] on div "1" at bounding box center [1372, 29] width 15 height 21
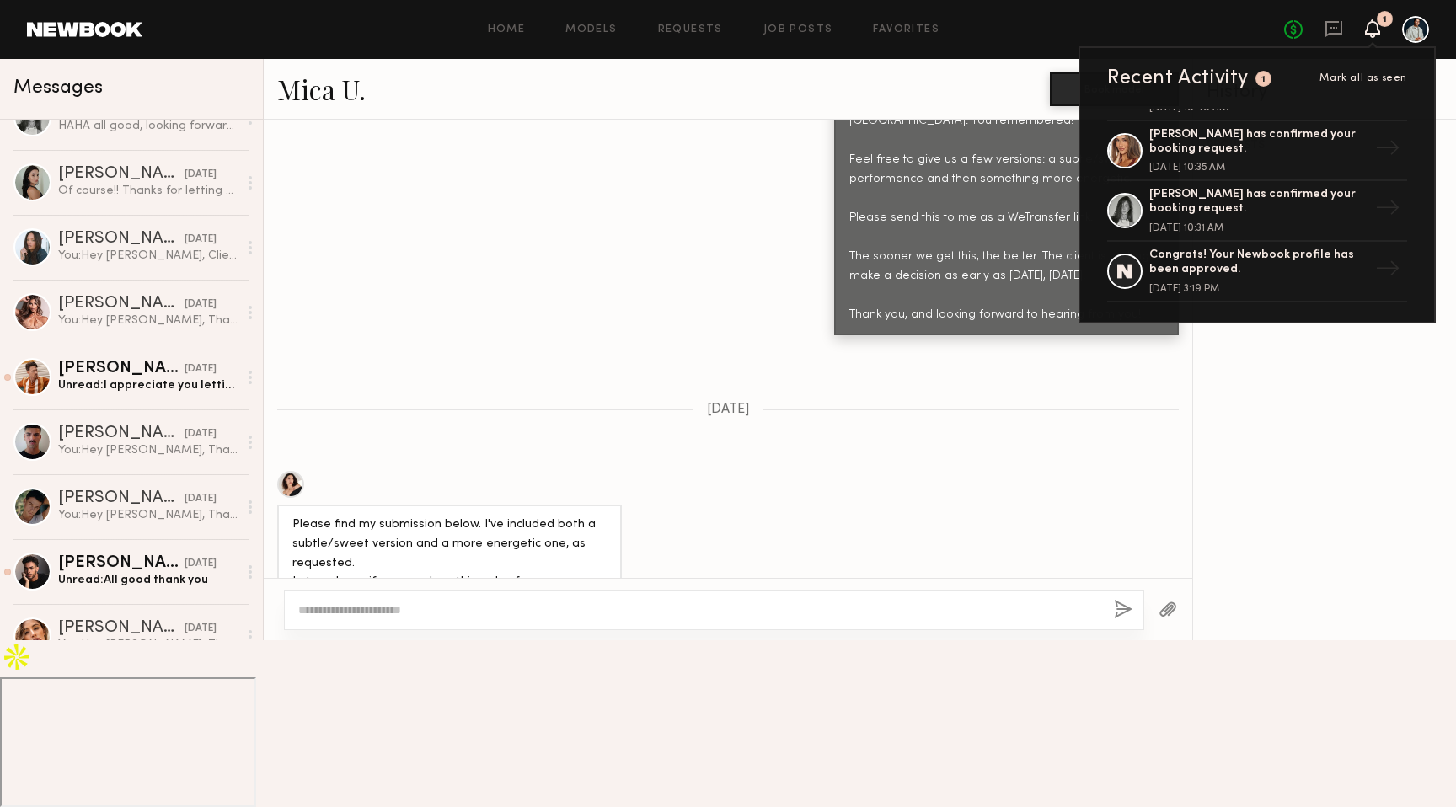
scroll to position [1209, 0]
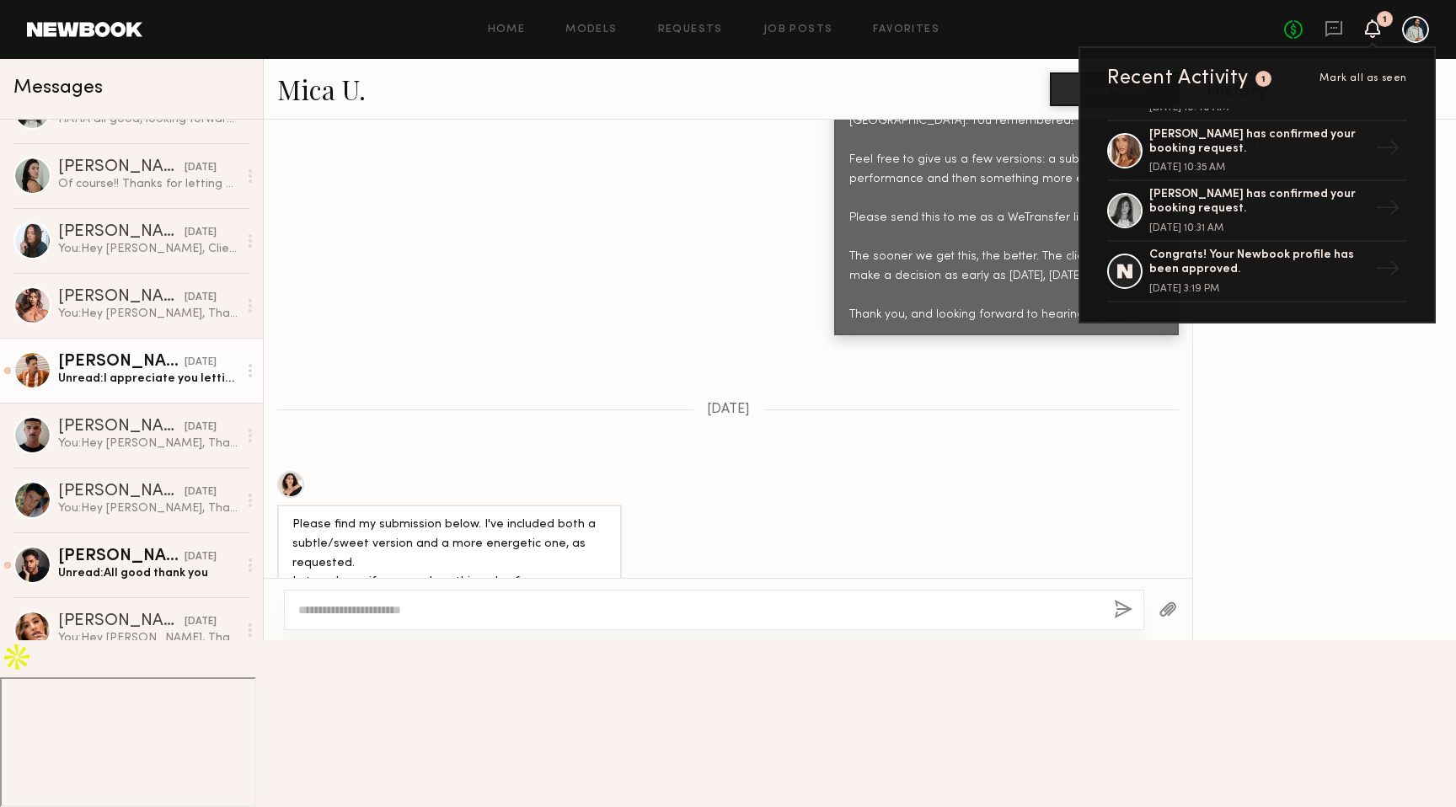
click at [145, 387] on link "Trey N. yesterday Unread: I appreciate you letting me know! Good luck with it a…" at bounding box center [131, 370] width 263 height 65
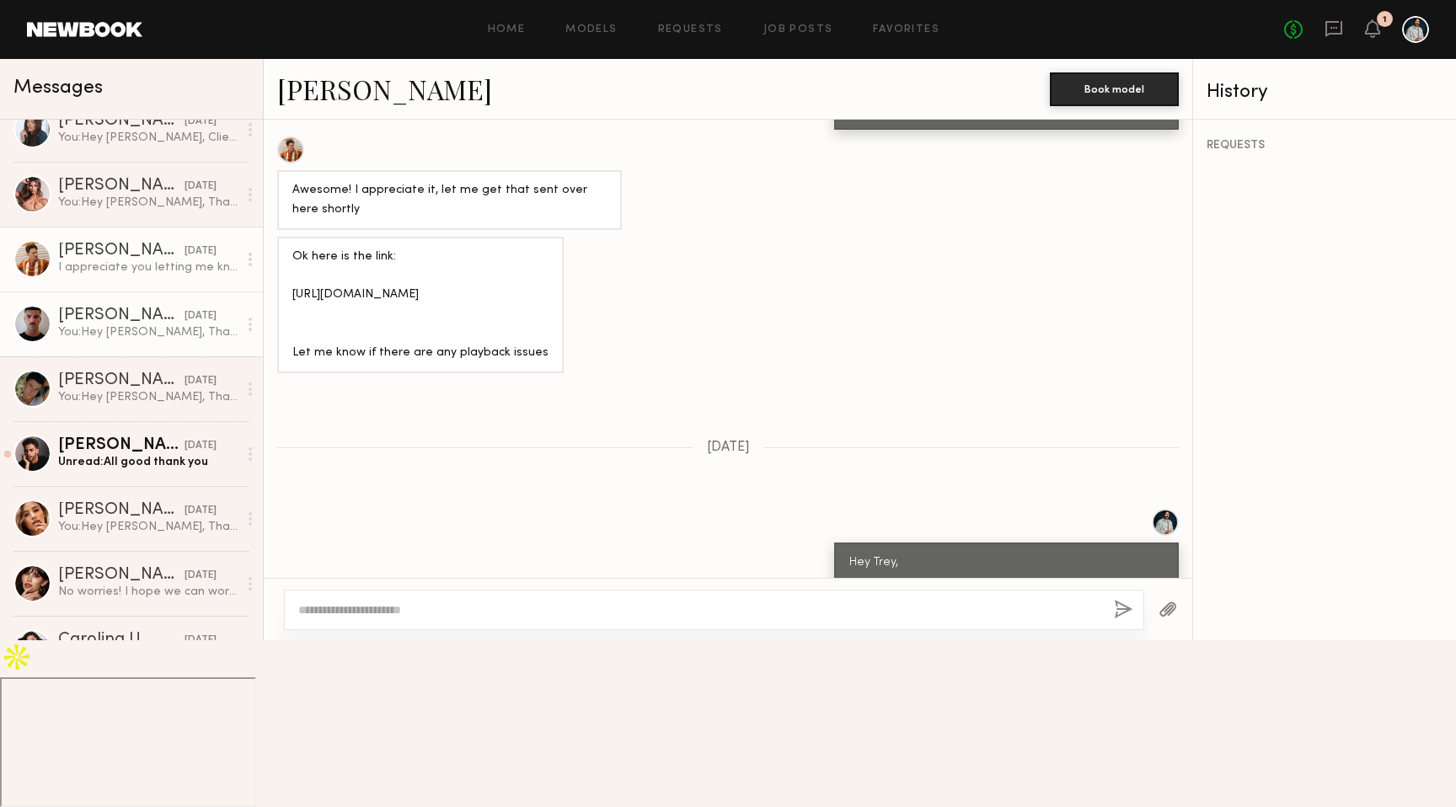
scroll to position [1322, 0]
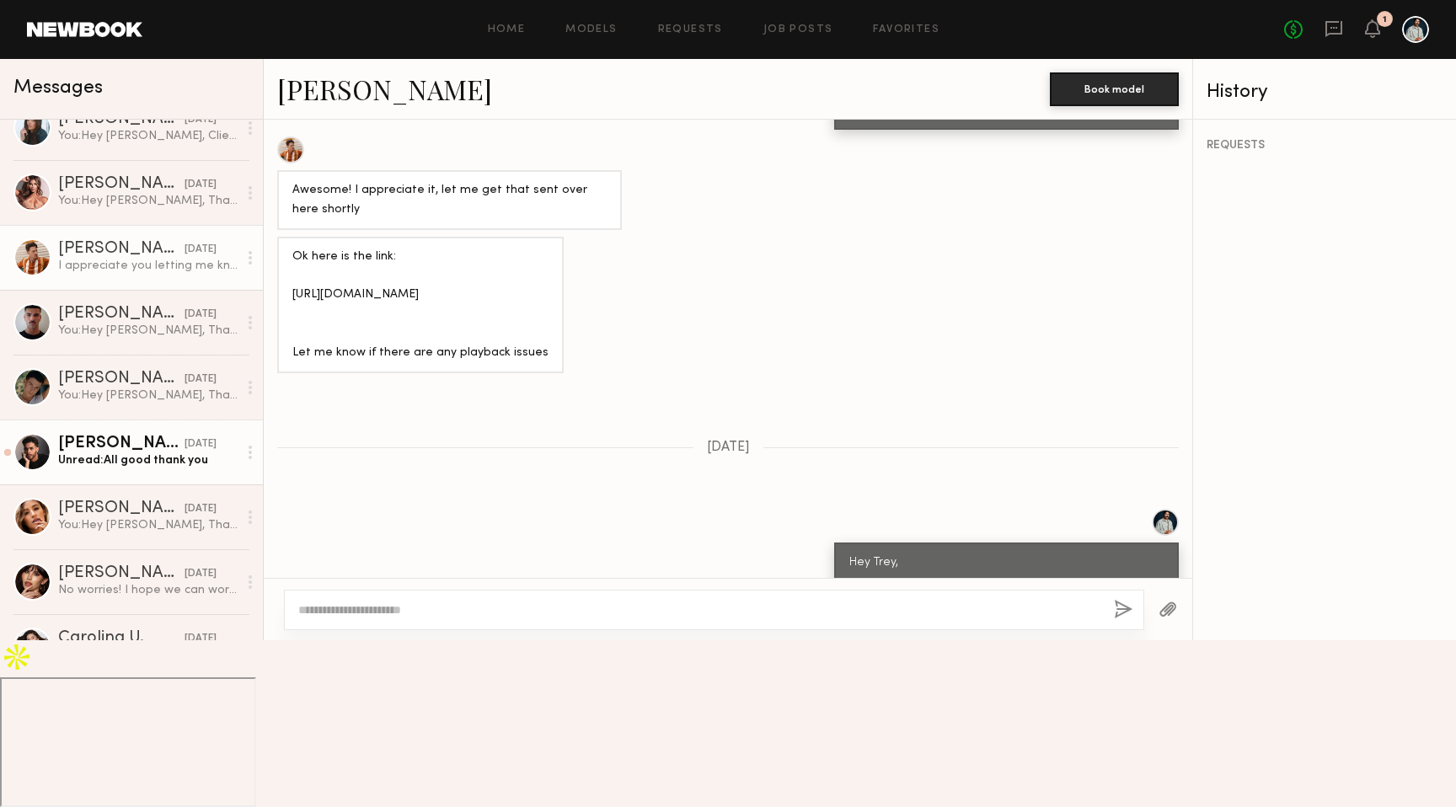
click at [157, 456] on div "Unread: All good thank you" at bounding box center [148, 461] width 180 height 16
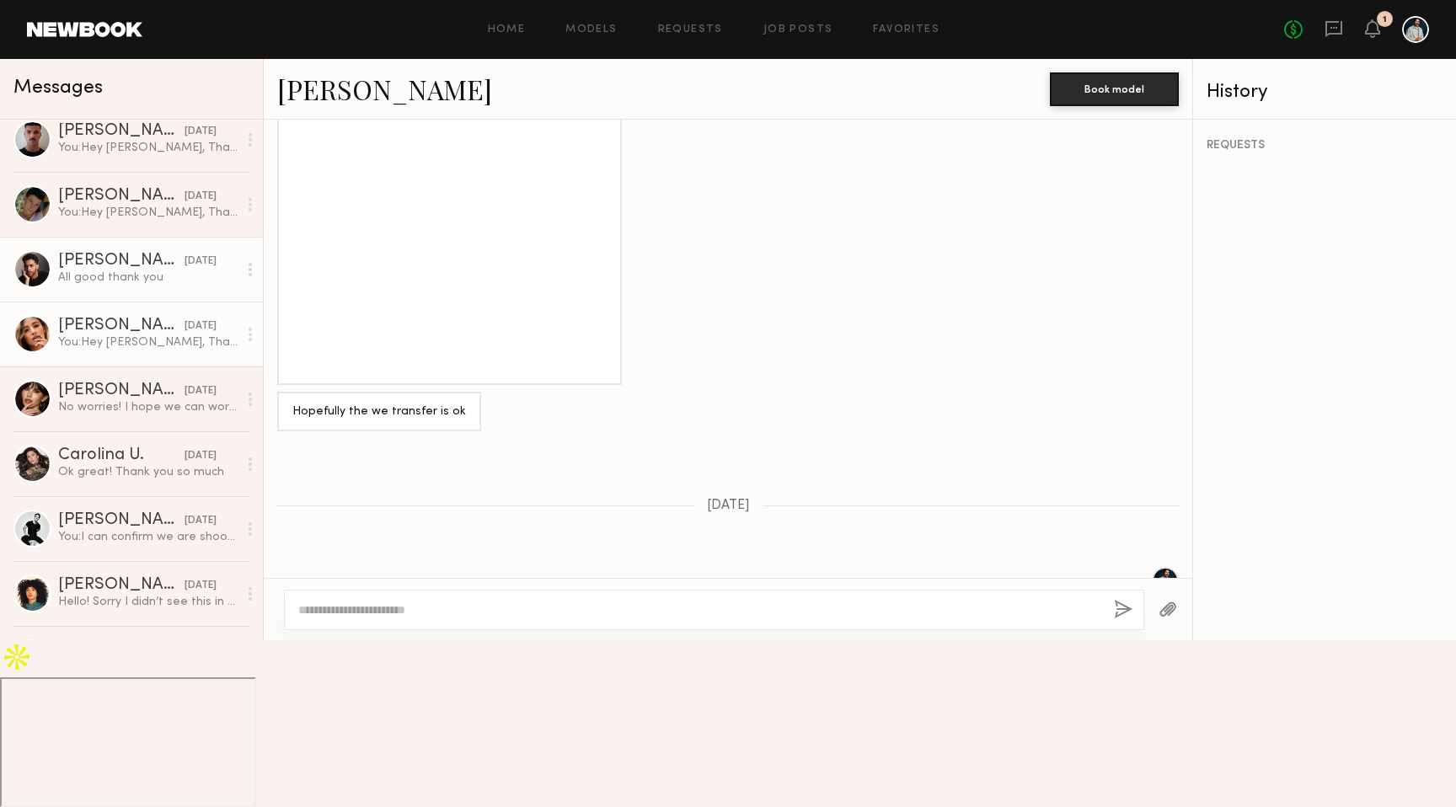
scroll to position [1607, 0]
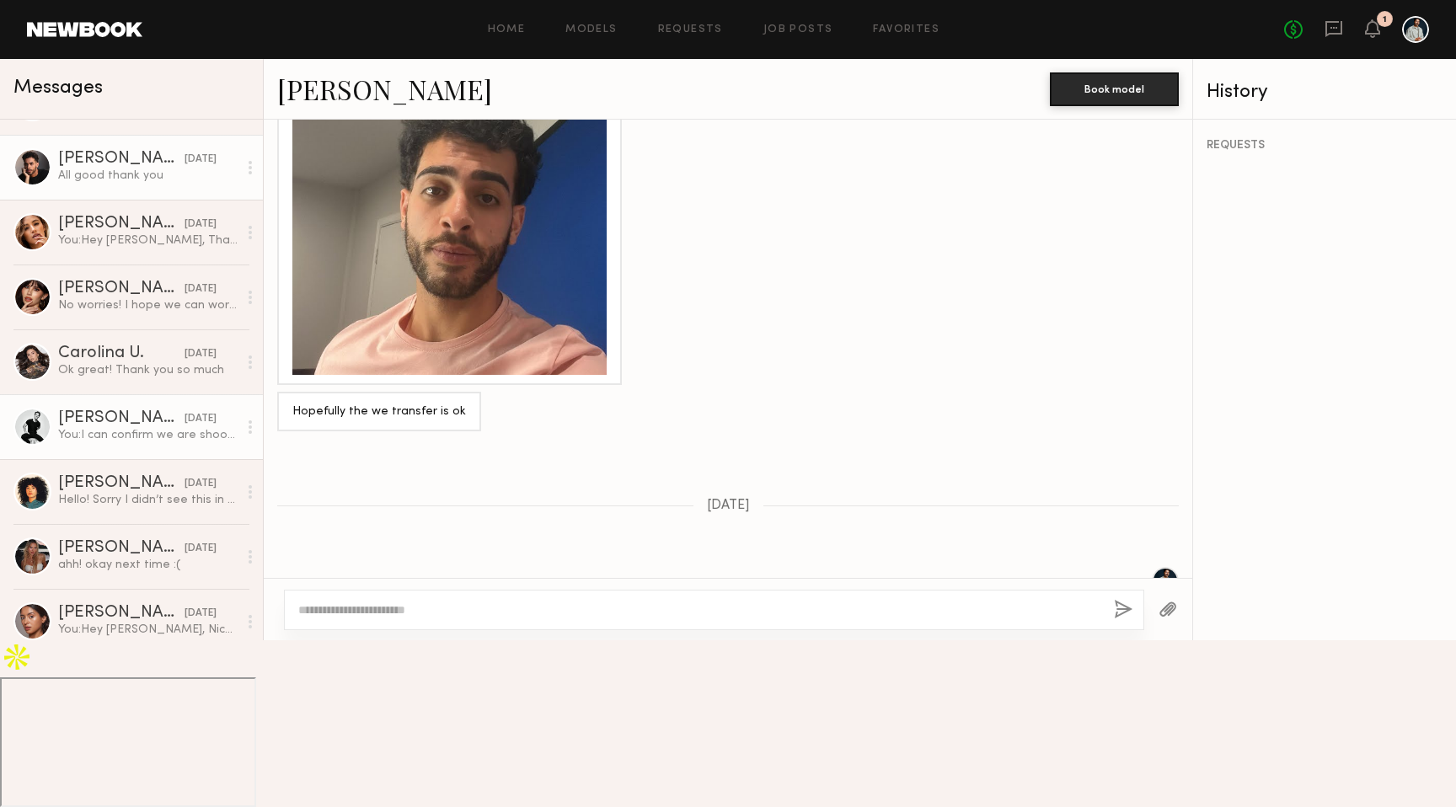
click at [156, 433] on div "You: I can confirm we are shooting that day. Will book you asap." at bounding box center [148, 435] width 180 height 16
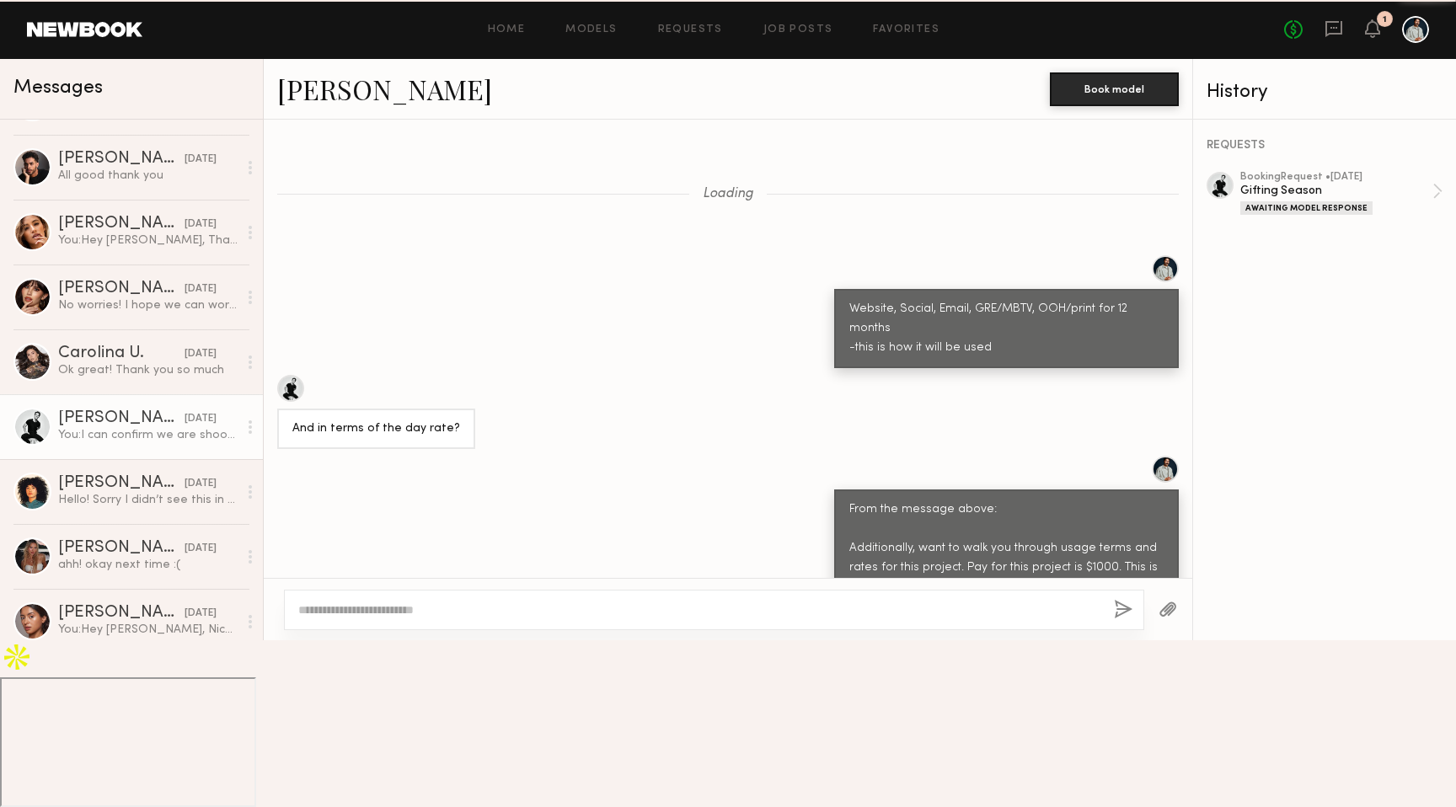
scroll to position [787, 0]
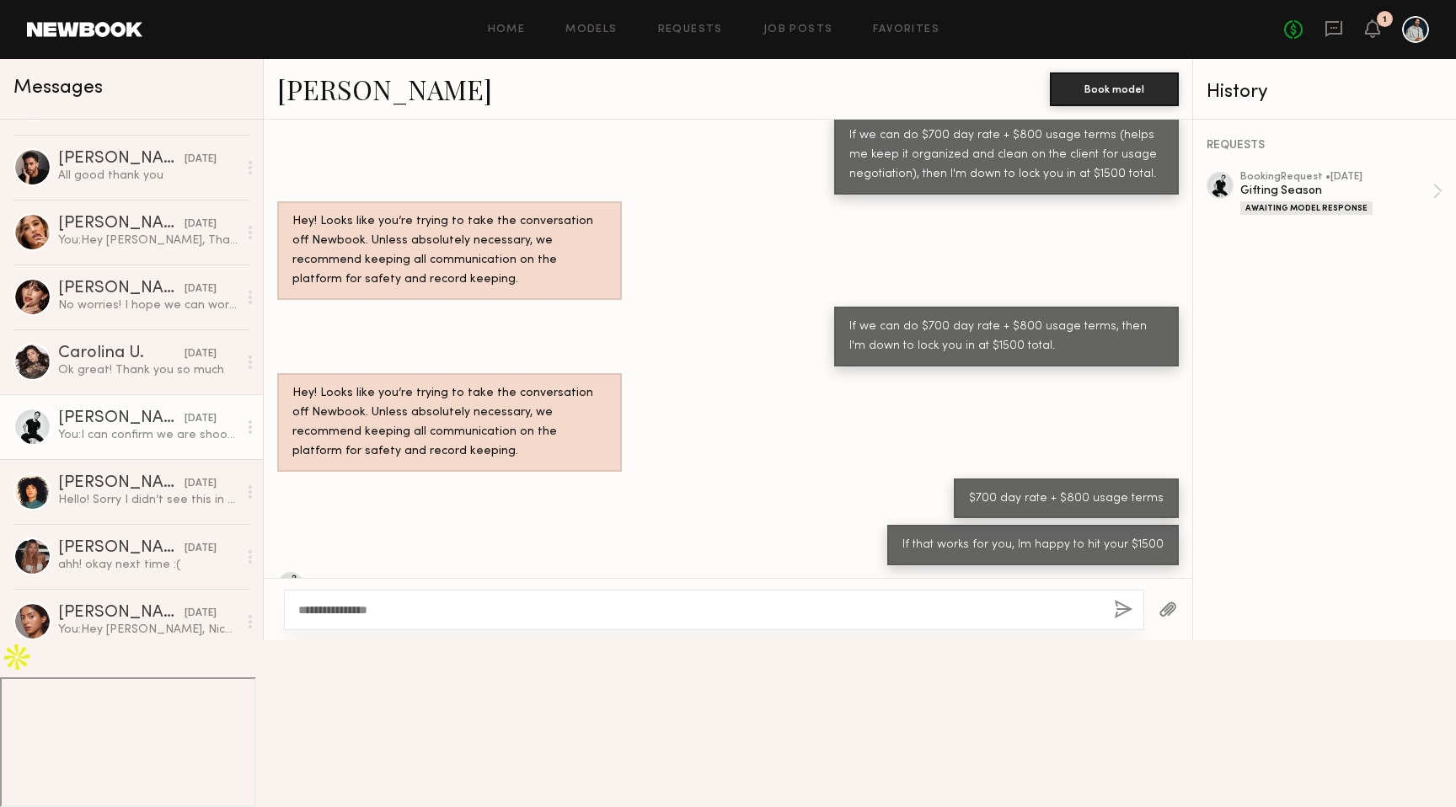
type textarea "**********"
click at [1114, 621] on button "button" at bounding box center [1123, 610] width 19 height 21
